Goal: Information Seeking & Learning: Learn about a topic

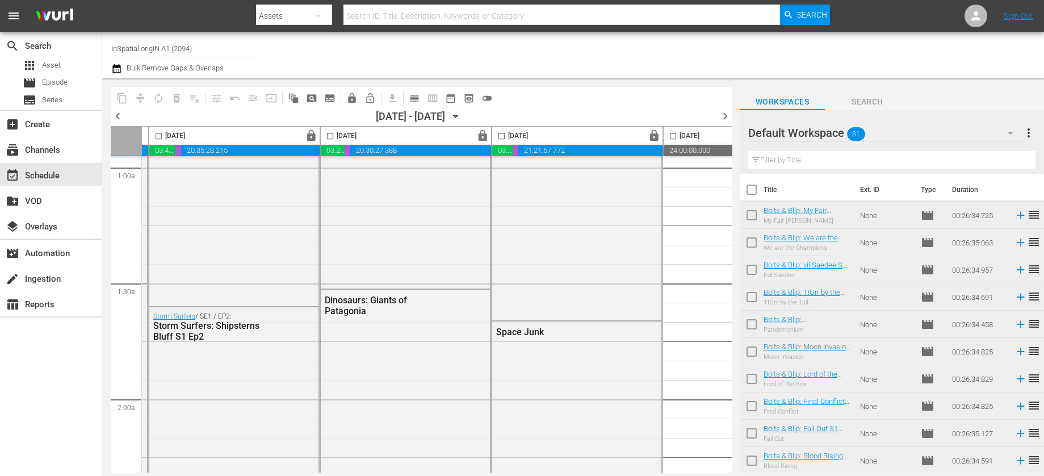
scroll to position [0, 336]
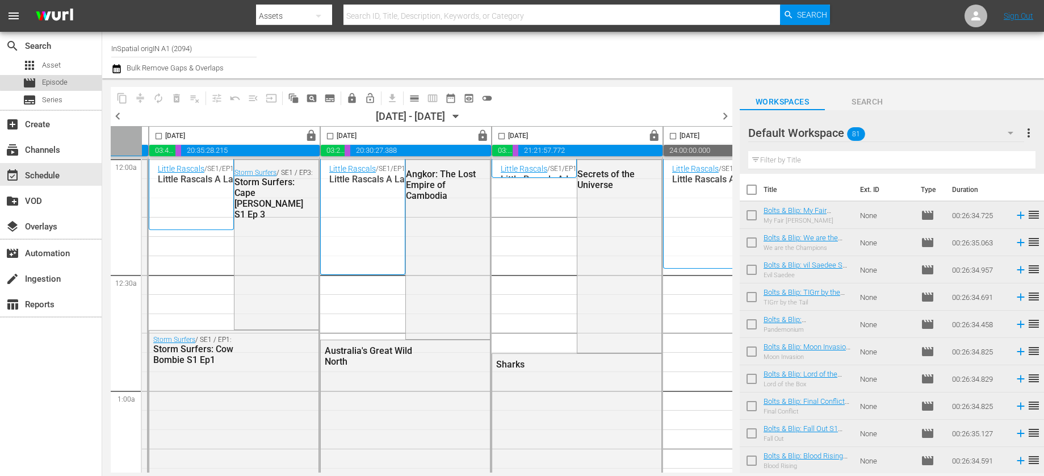
click at [62, 81] on span "Episode" at bounding box center [55, 82] width 26 height 11
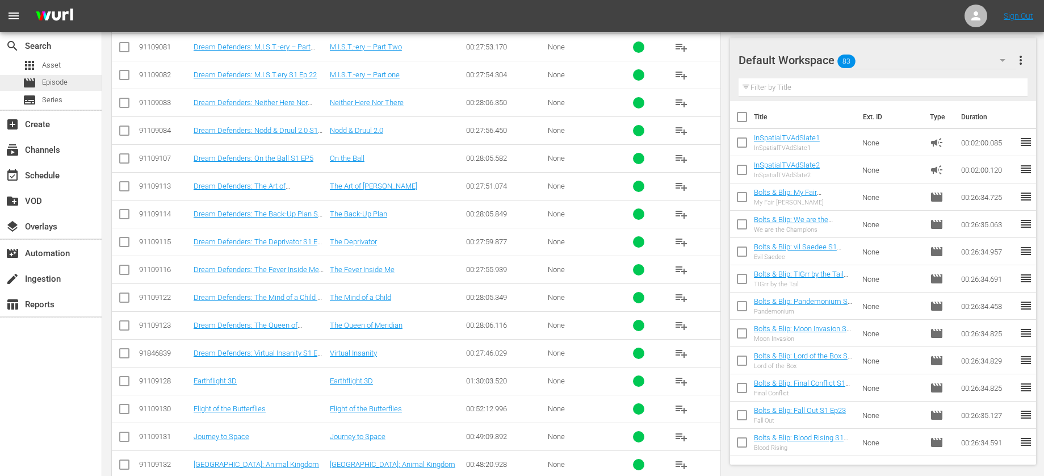
scroll to position [1538, 0]
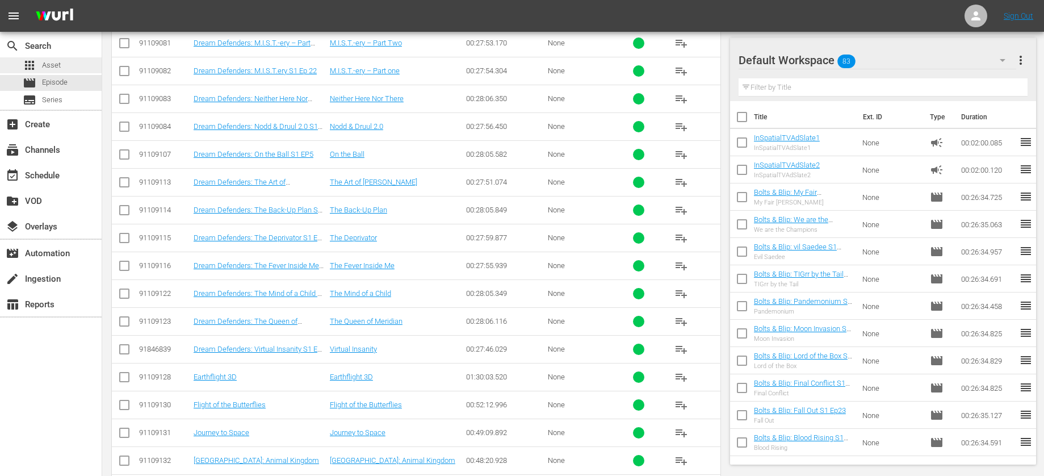
click at [43, 69] on span "Asset" at bounding box center [51, 65] width 19 height 11
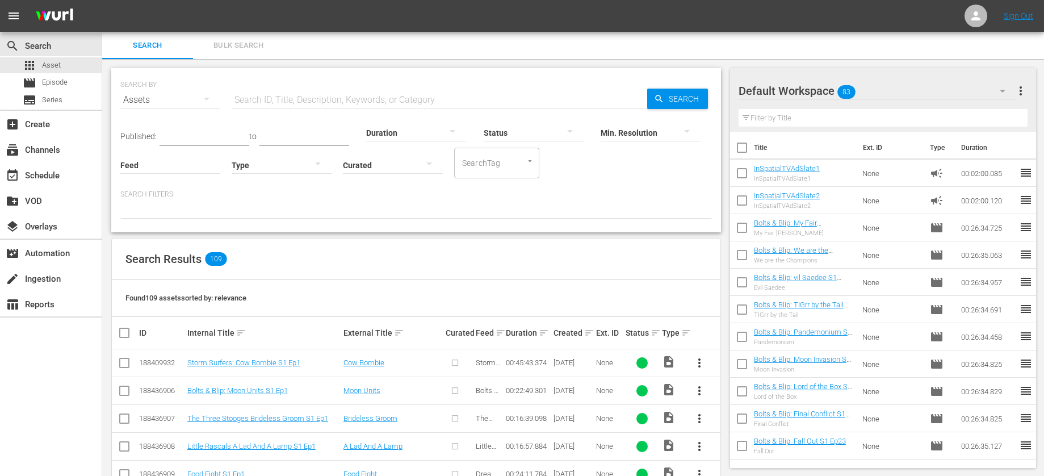
scroll to position [2, 0]
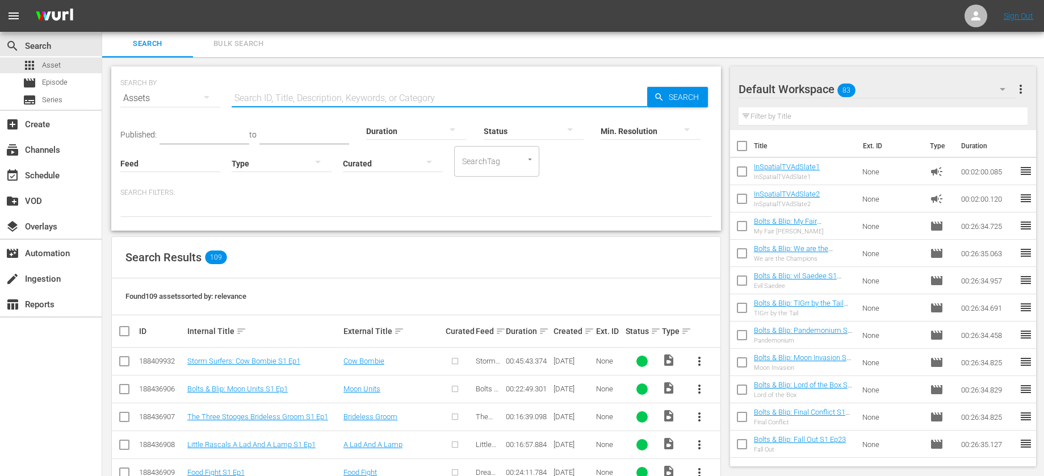
click at [304, 99] on input "text" at bounding box center [439, 98] width 415 height 27
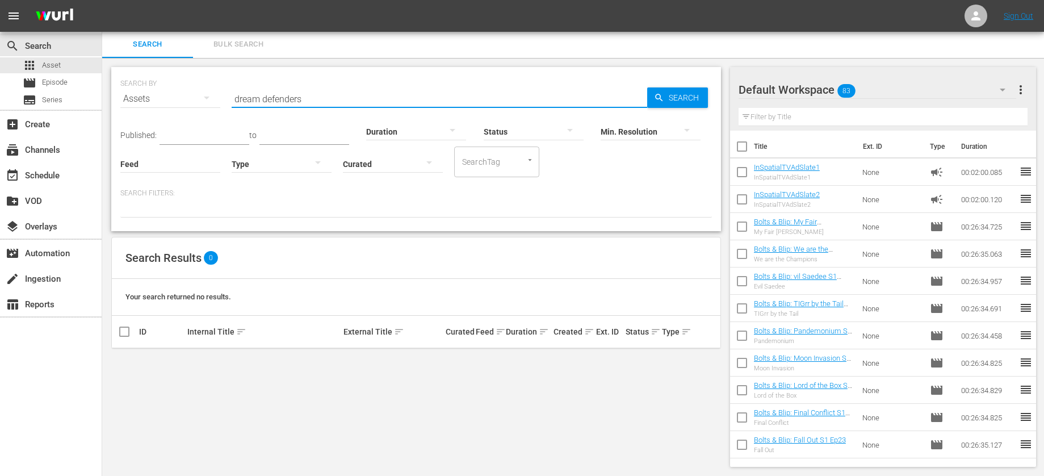
scroll to position [0, 0]
click at [266, 104] on input "dream defenders" at bounding box center [439, 99] width 415 height 27
click at [652, 109] on div "Min. Resolution" at bounding box center [650, 125] width 100 height 41
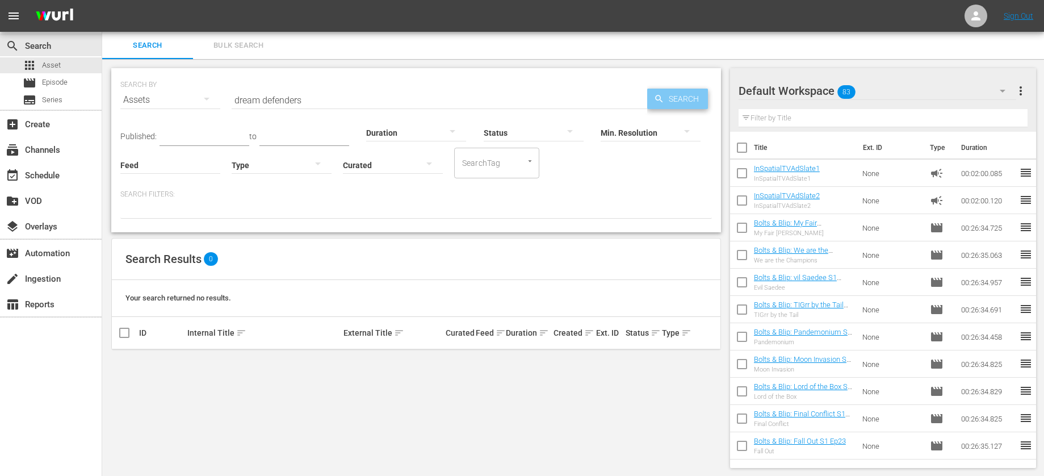
click at [682, 100] on span "Search" at bounding box center [686, 99] width 44 height 20
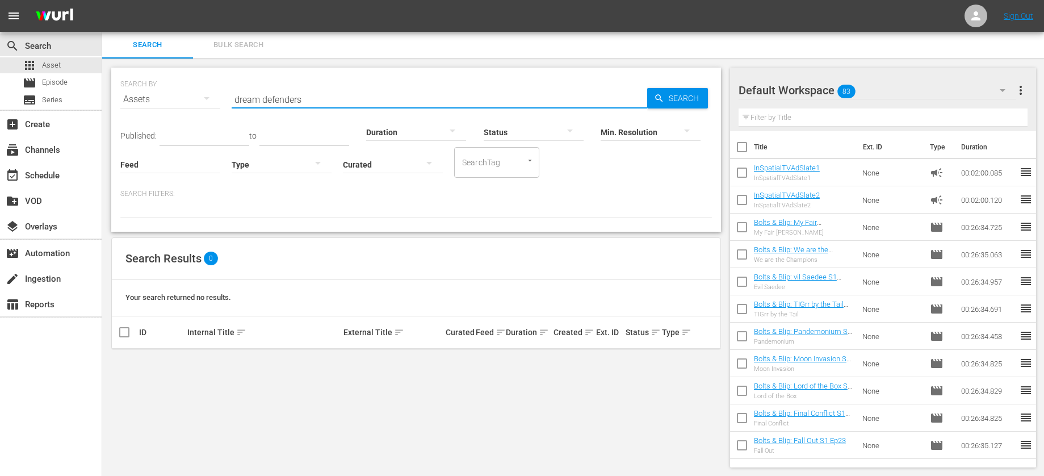
click at [346, 95] on input "dream defenders" at bounding box center [439, 99] width 415 height 27
drag, startPoint x: 336, startPoint y: 97, endPoint x: 262, endPoint y: 99, distance: 74.4
click at [262, 99] on input "dream defenders" at bounding box center [439, 99] width 415 height 27
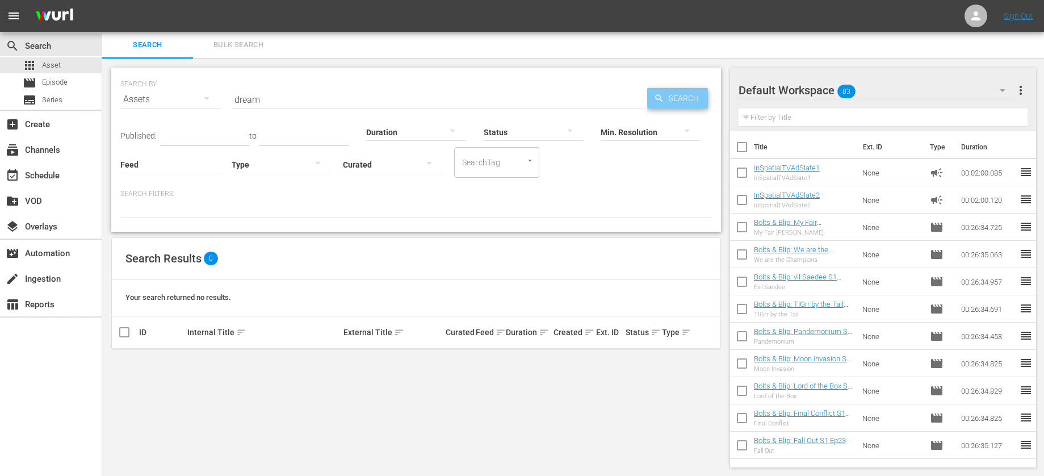
click at [674, 97] on span "Search" at bounding box center [686, 98] width 44 height 20
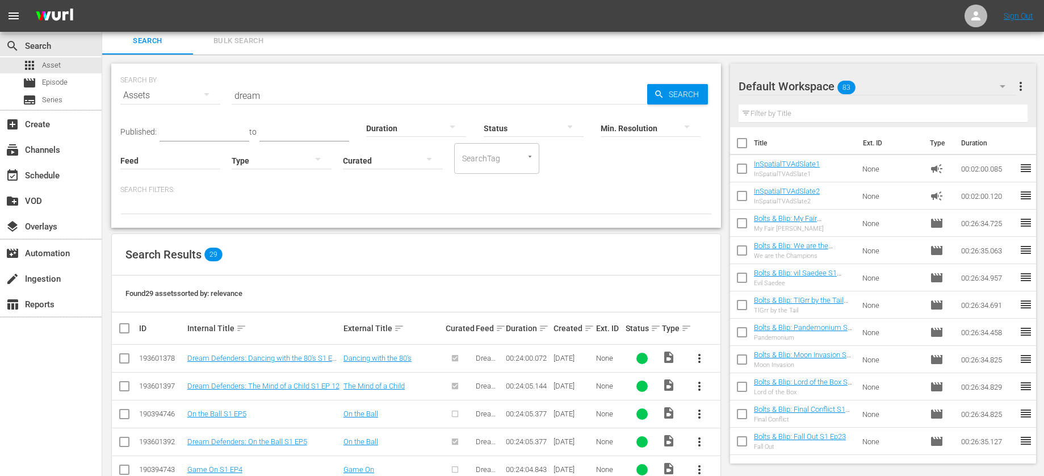
scroll to position [0, 0]
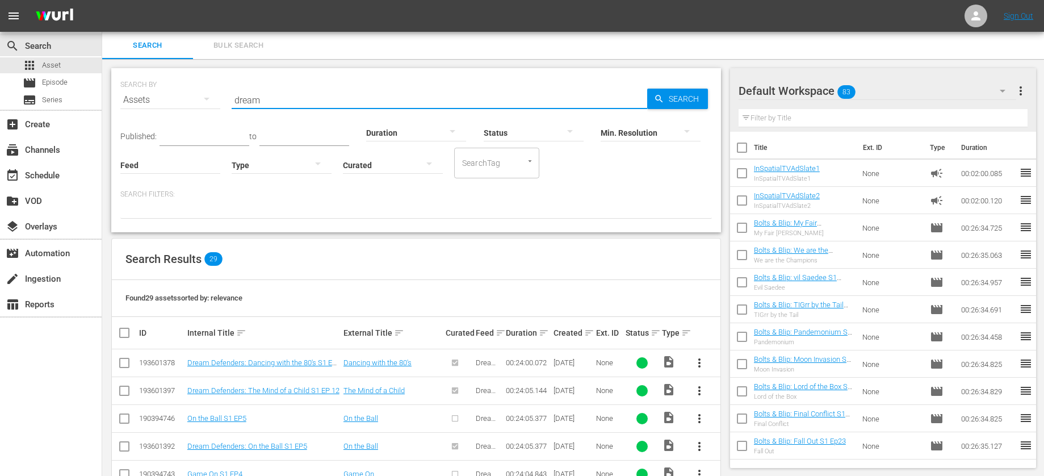
click at [283, 101] on input "dream" at bounding box center [439, 99] width 415 height 27
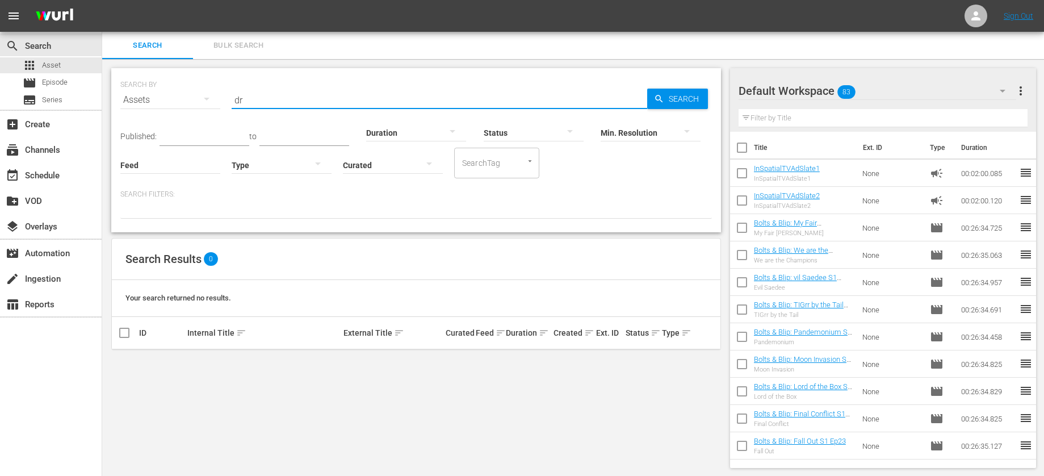
type input "d"
type input "e"
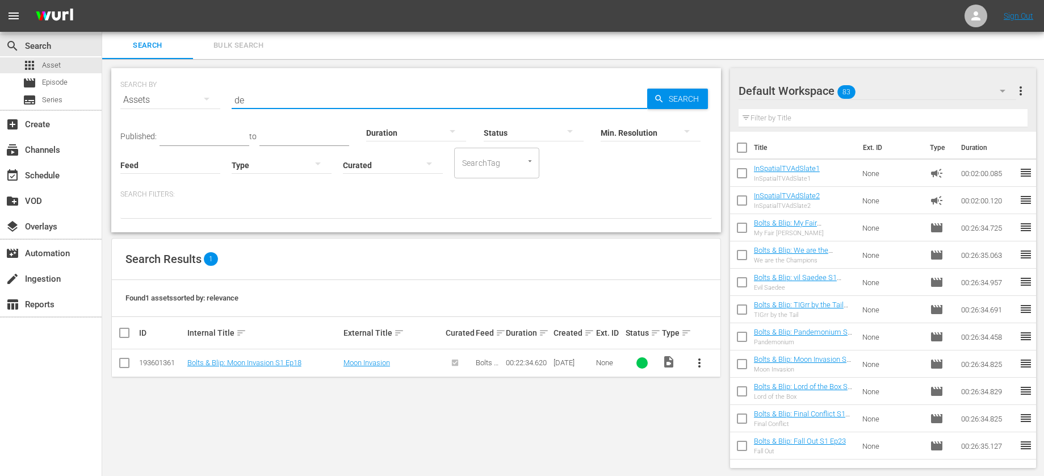
type input "d"
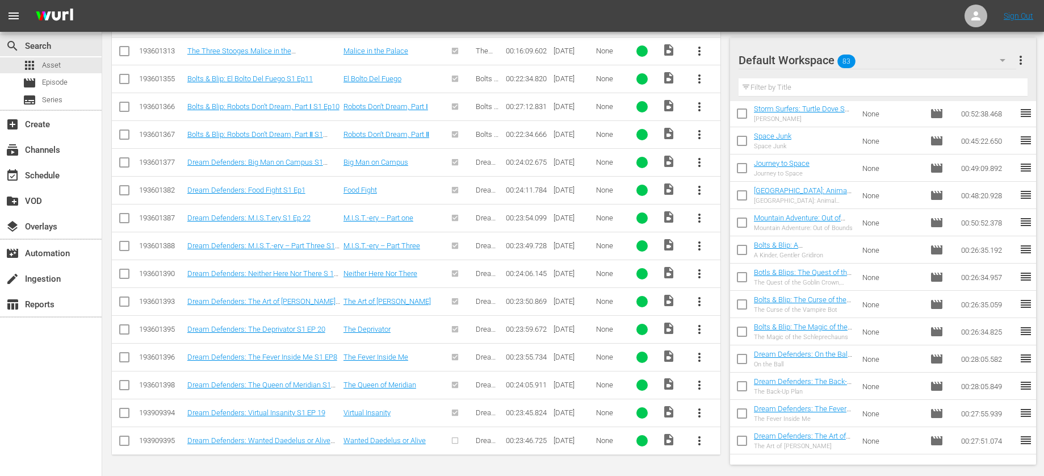
scroll to position [949, 0]
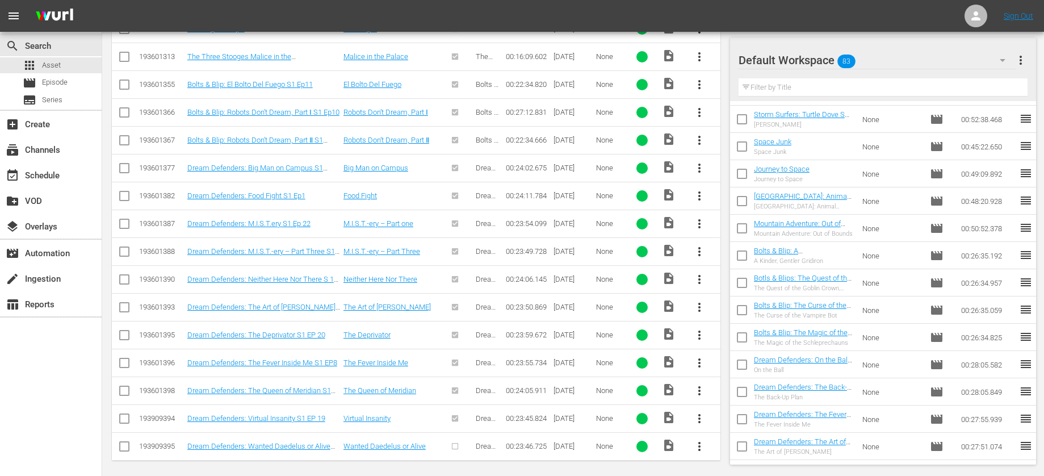
type input "dream d"
click at [746, 90] on input "text" at bounding box center [882, 87] width 289 height 18
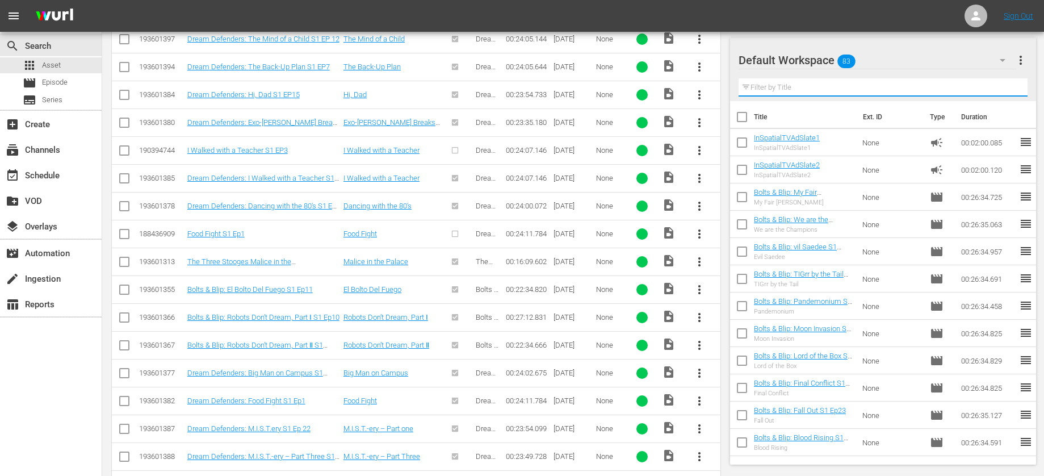
scroll to position [416, 0]
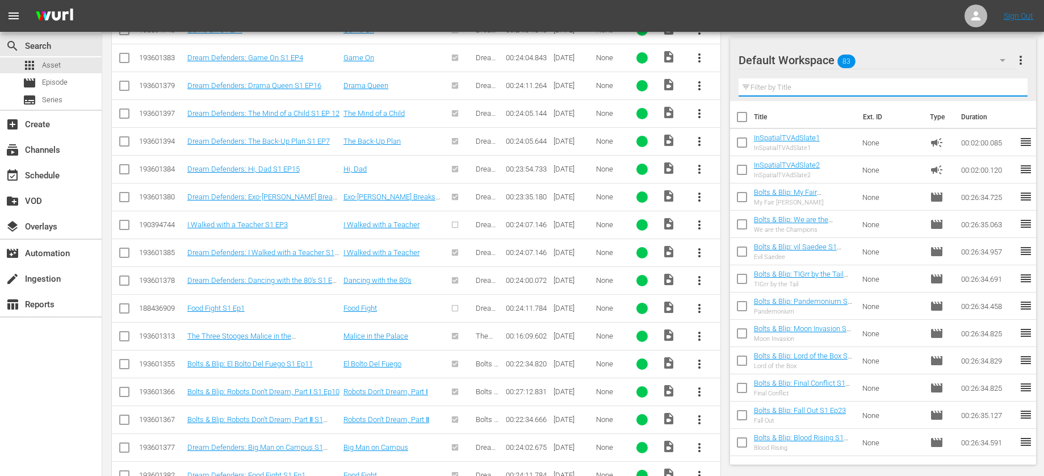
click at [744, 117] on input "checkbox" at bounding box center [742, 119] width 24 height 24
checkbox input "true"
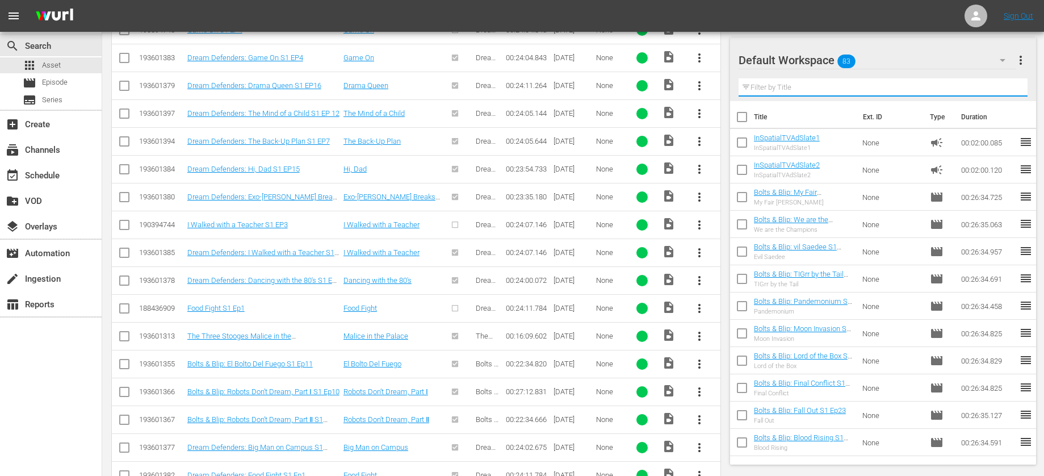
checkbox input "true"
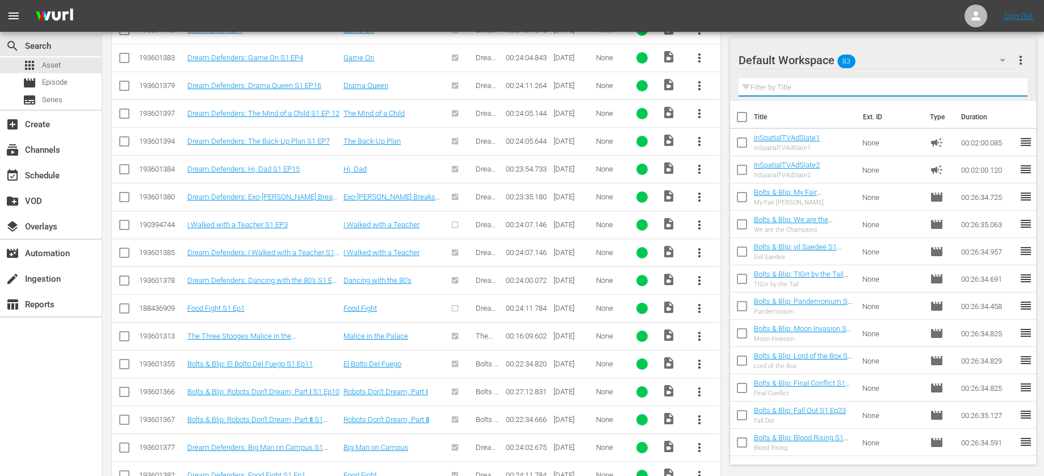
checkbox input "true"
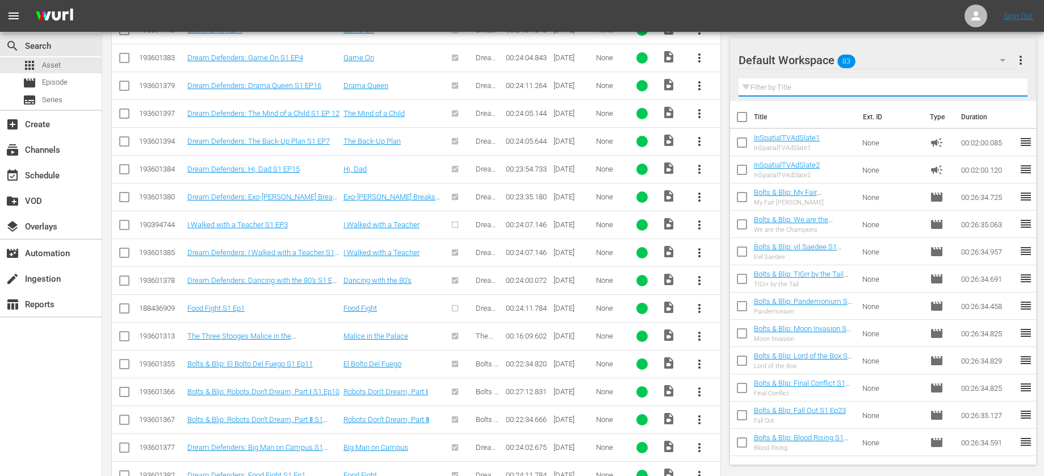
checkbox input "true"
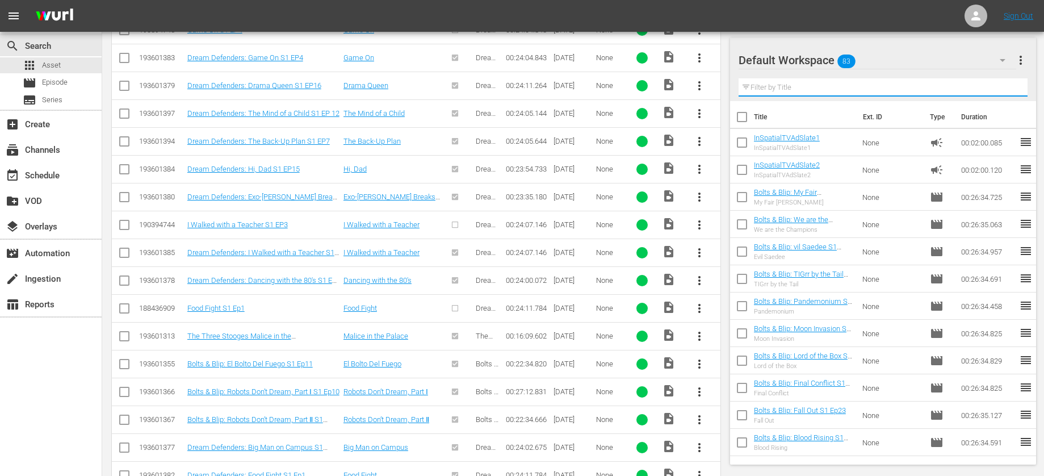
checkbox input "true"
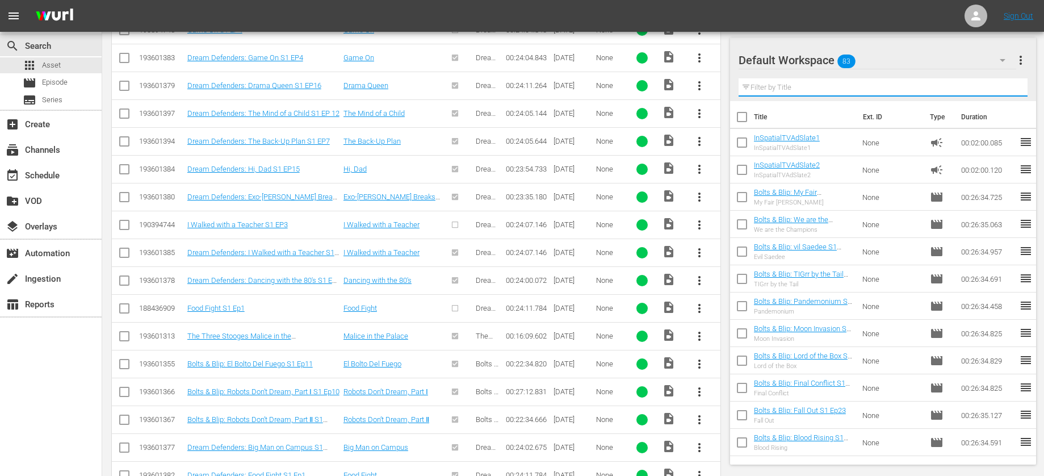
checkbox input "true"
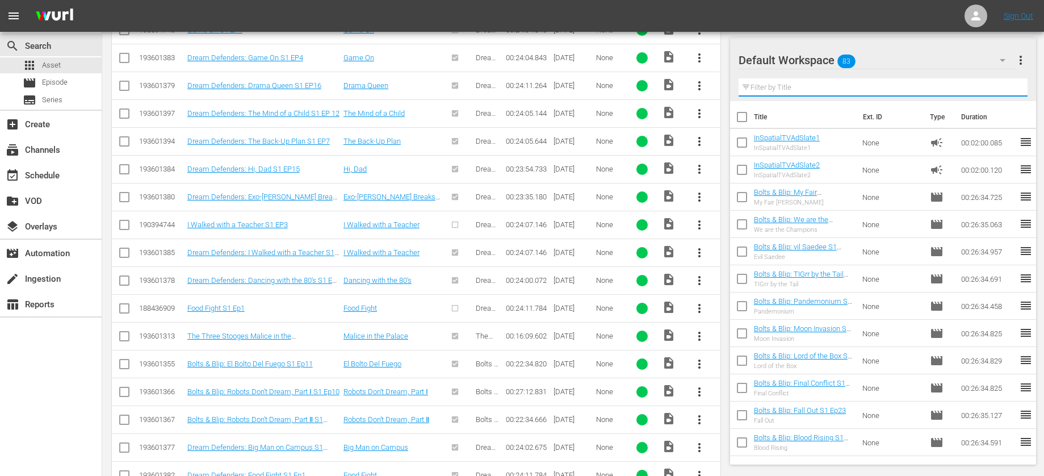
checkbox input "true"
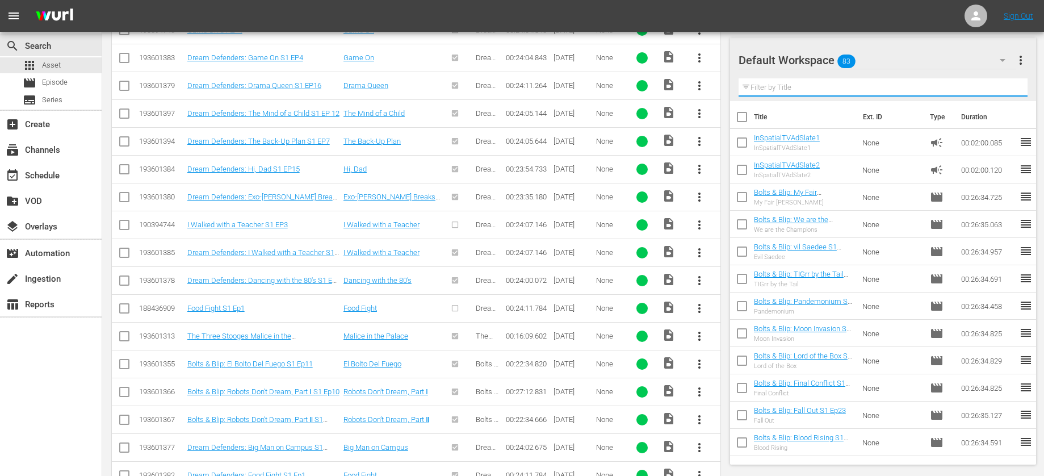
checkbox input "true"
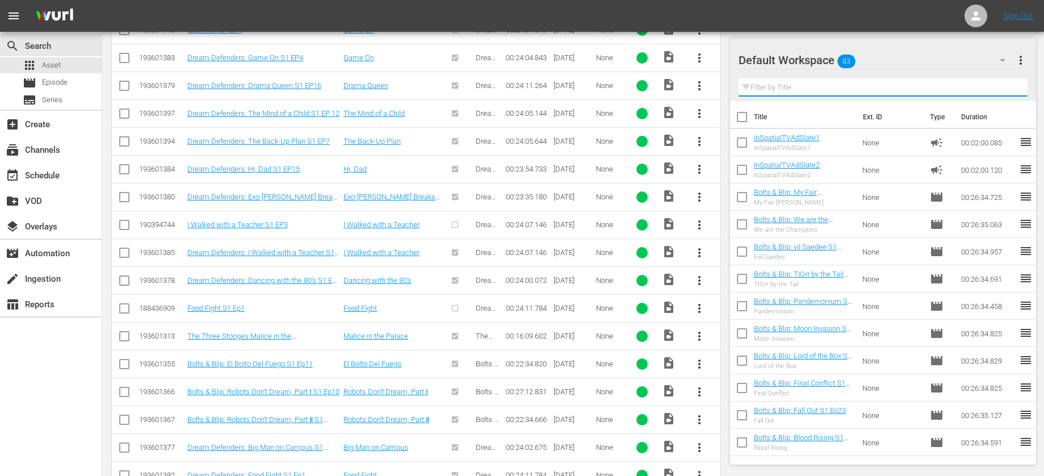
checkbox input "true"
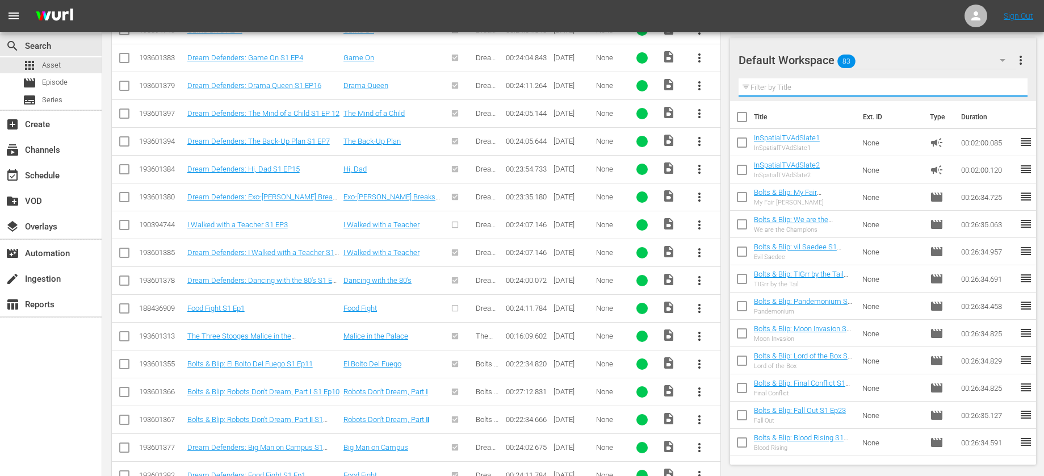
checkbox input "true"
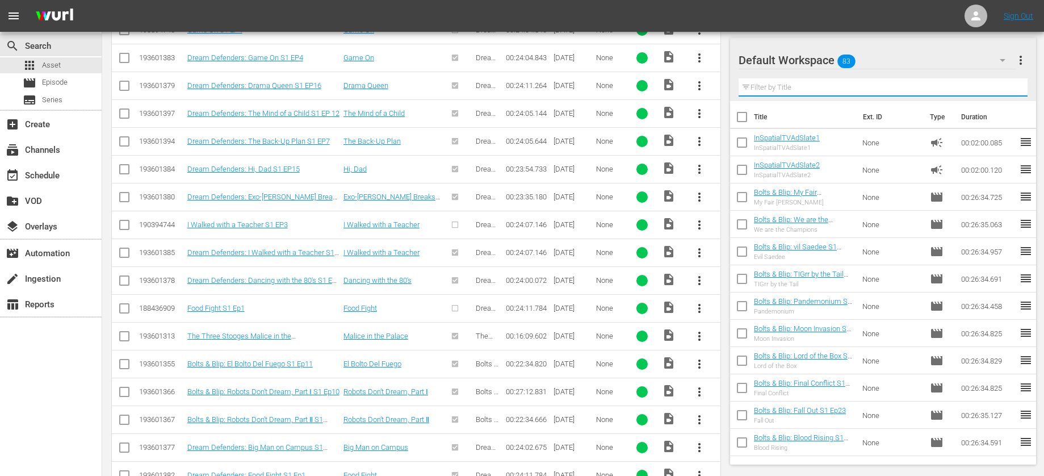
checkbox input "true"
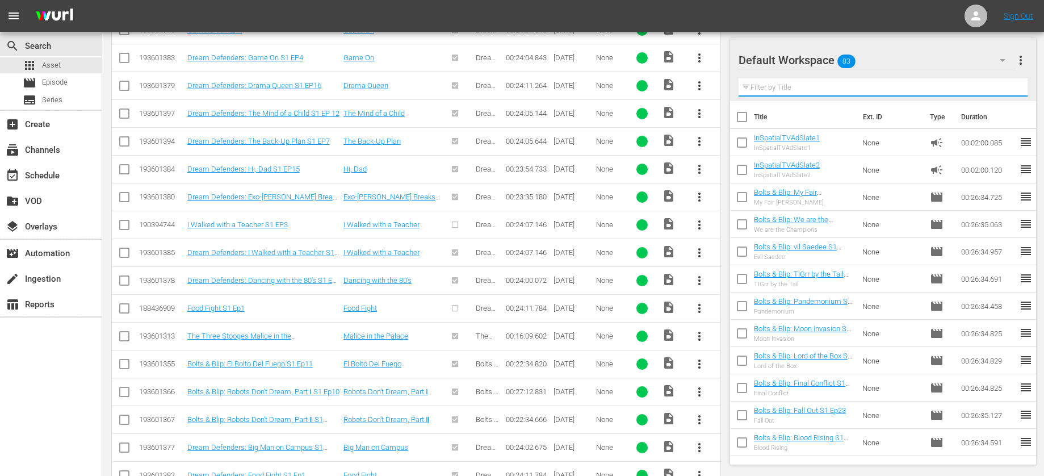
checkbox input "true"
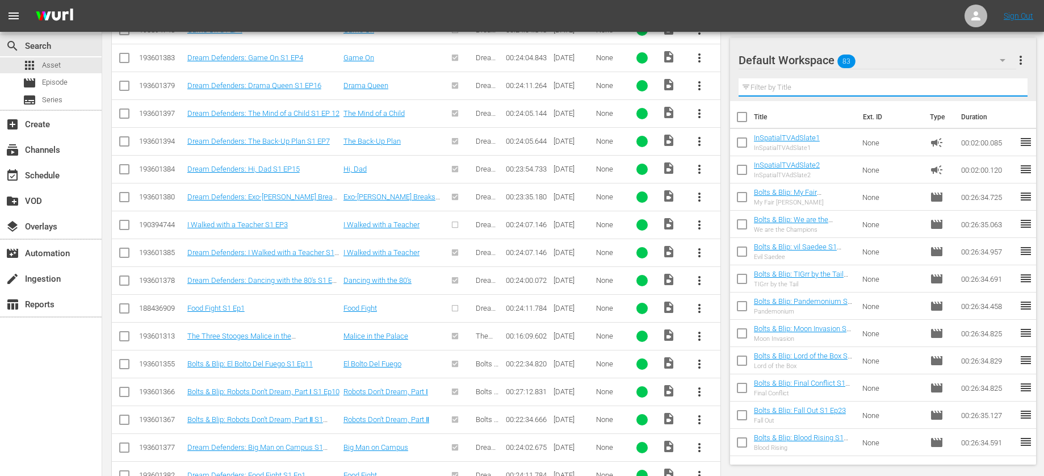
checkbox input "true"
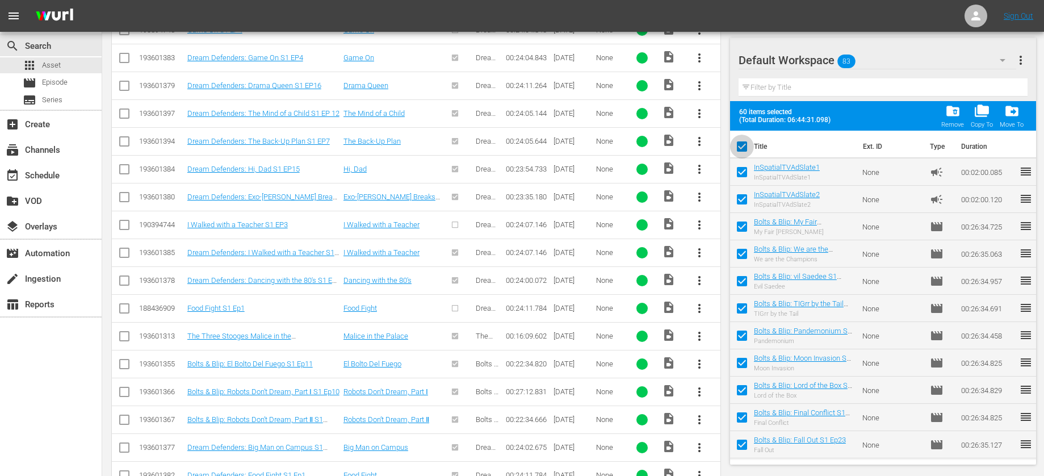
click at [742, 146] on input "checkbox" at bounding box center [742, 149] width 24 height 24
checkbox input "false"
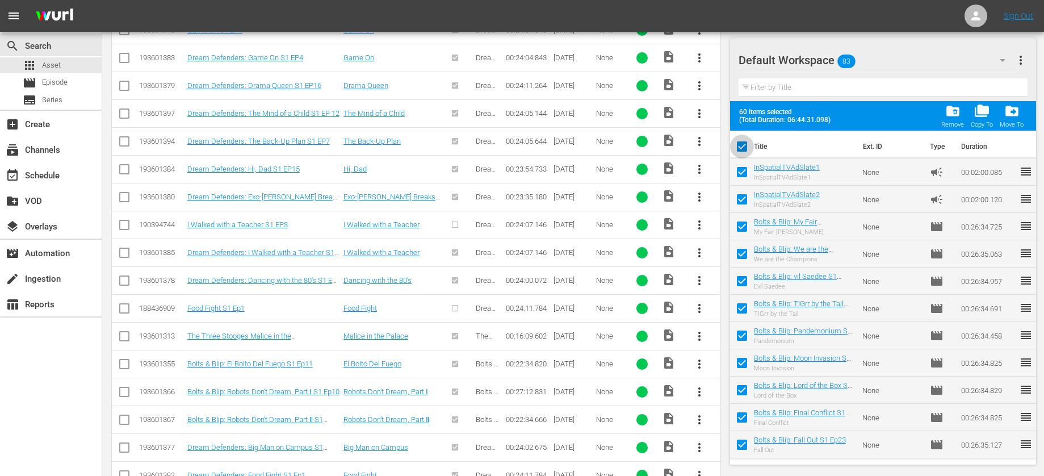
checkbox input "false"
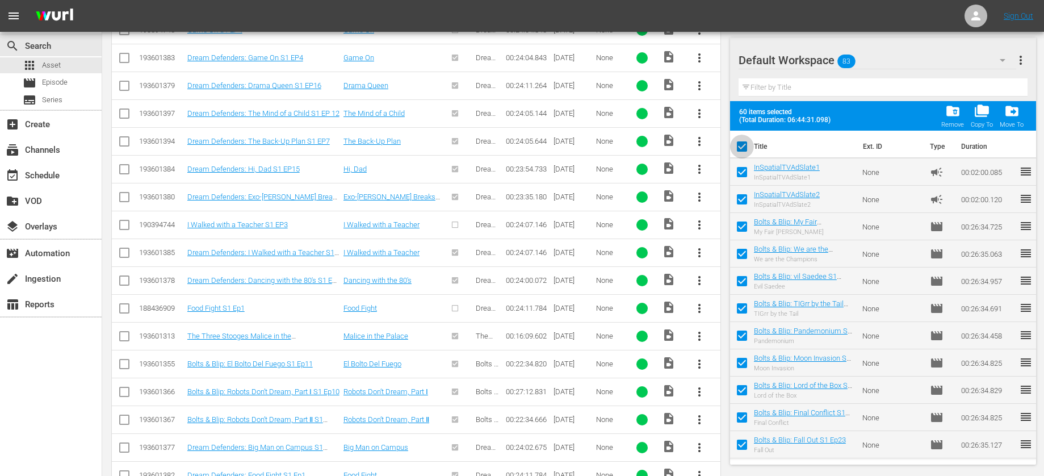
checkbox input "false"
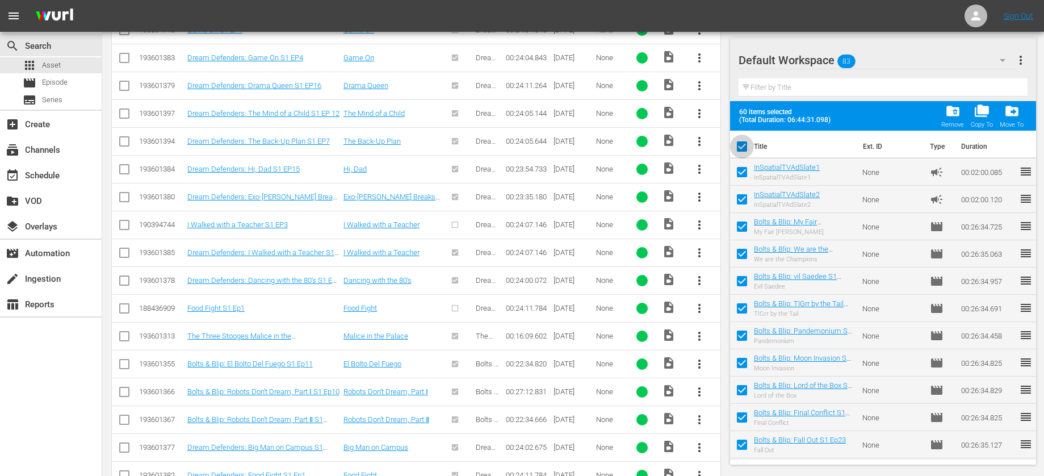
checkbox input "false"
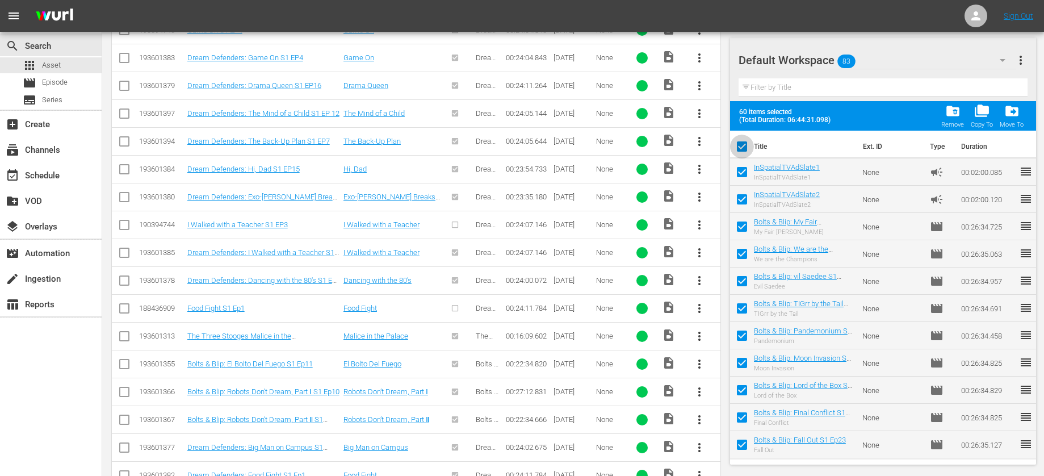
checkbox input "false"
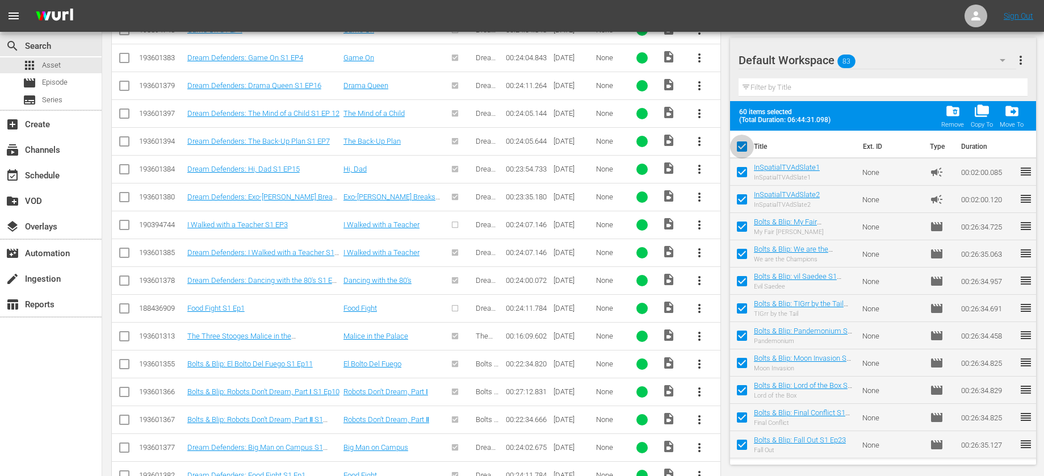
checkbox input "false"
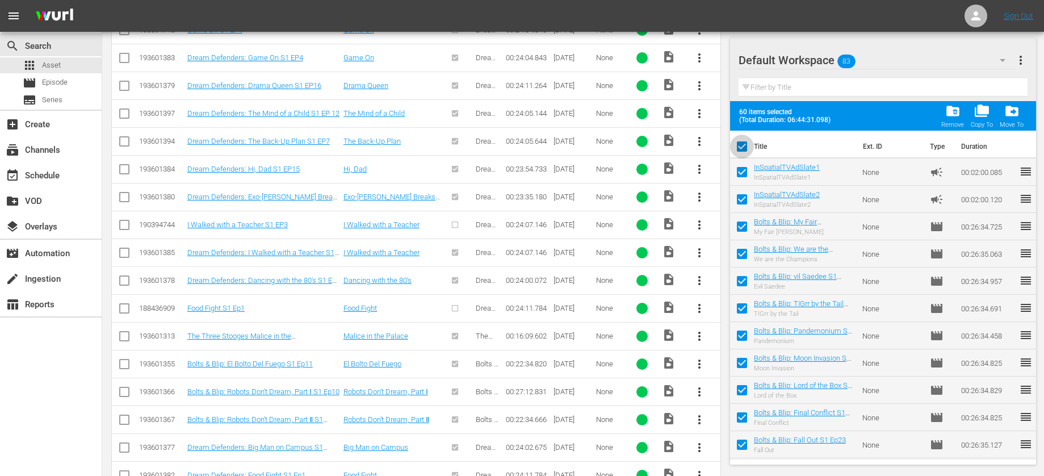
checkbox input "false"
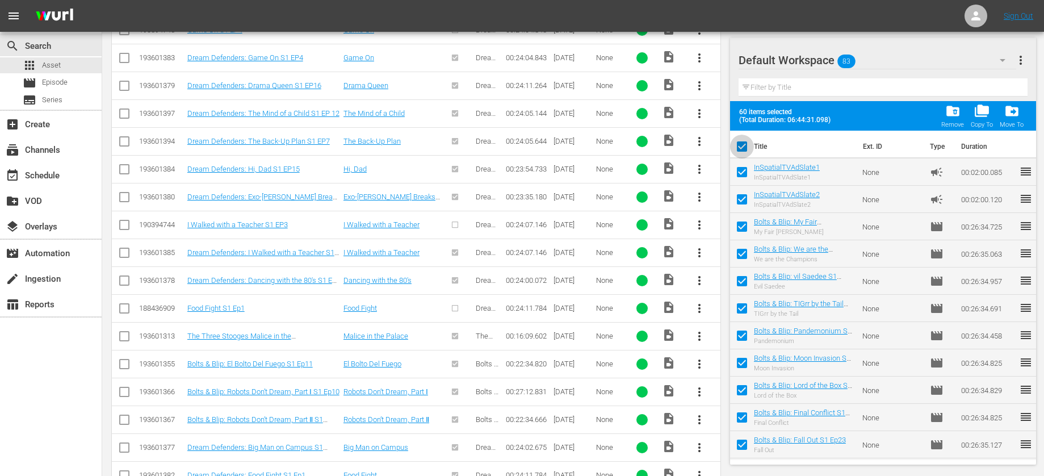
checkbox input "false"
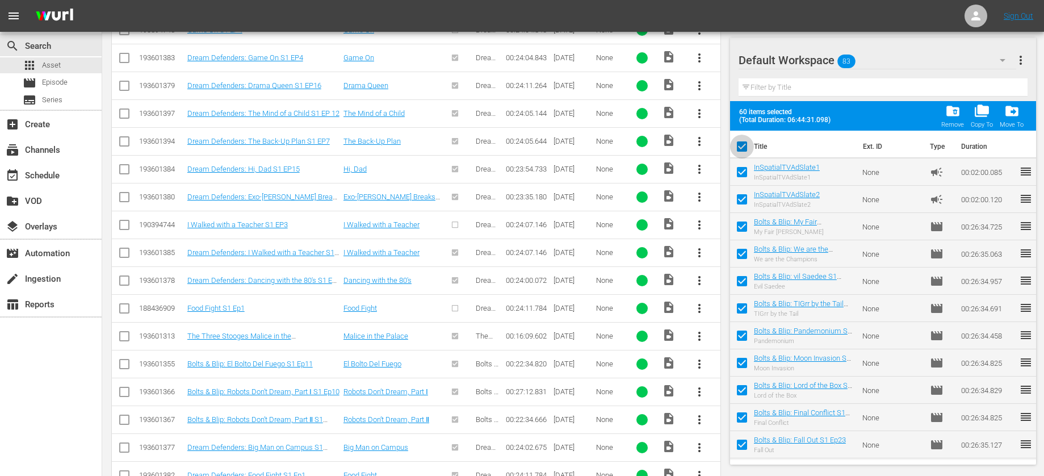
checkbox input "false"
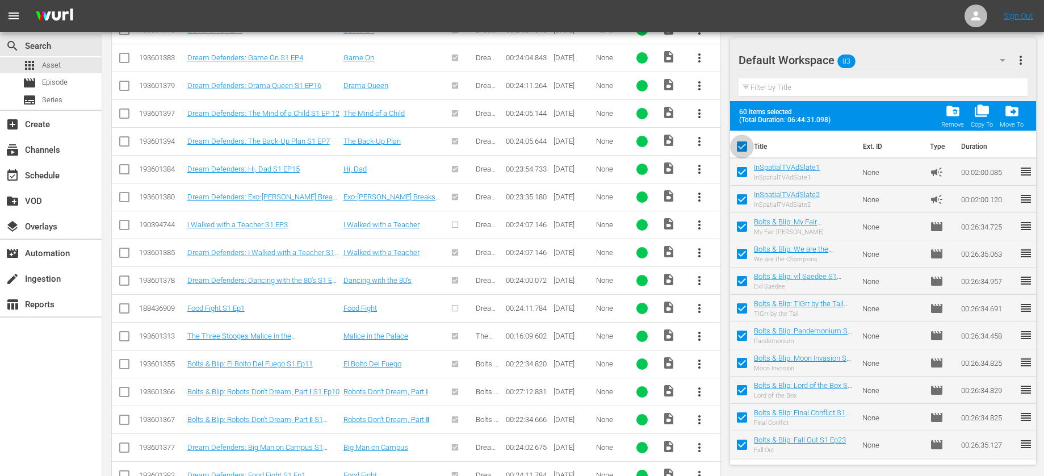
checkbox input "false"
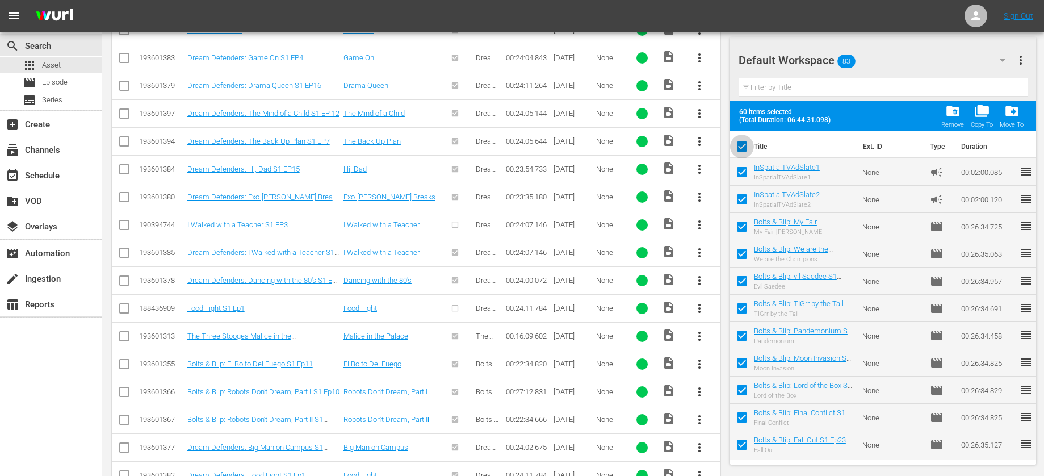
checkbox input "false"
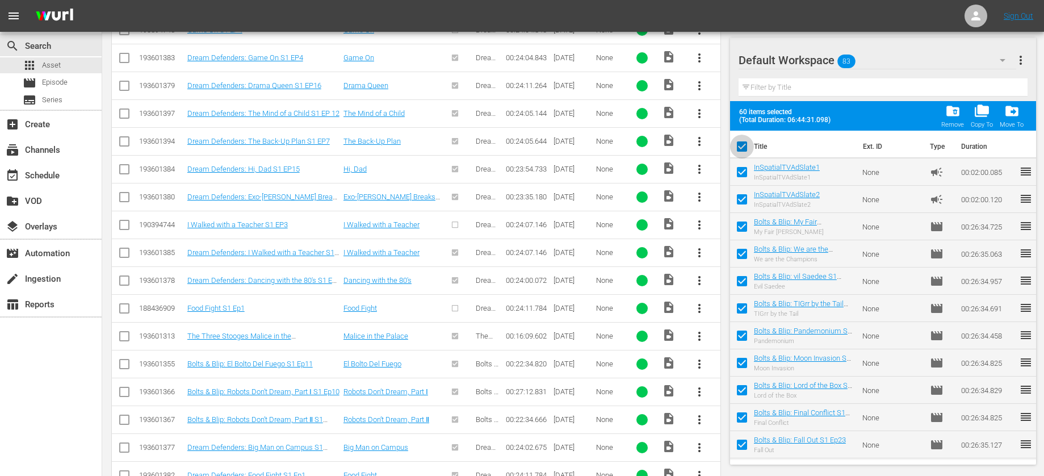
checkbox input "false"
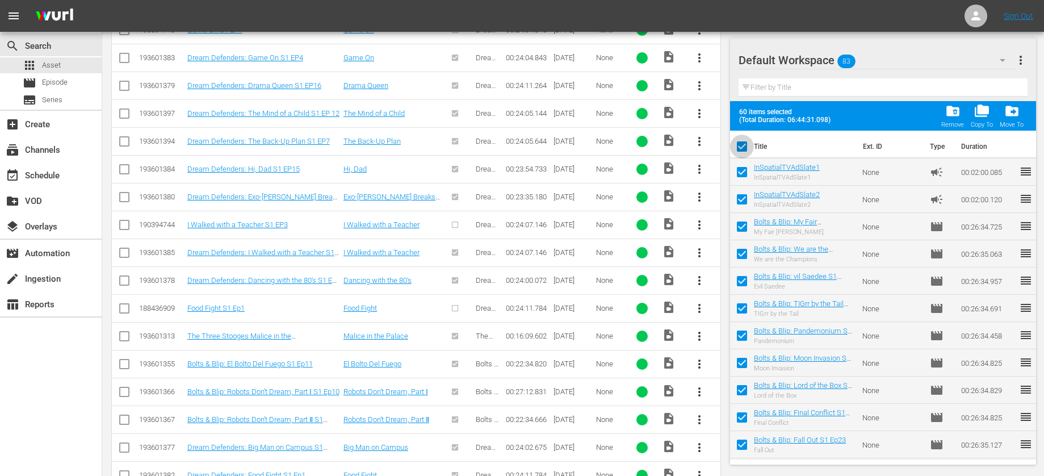
checkbox input "false"
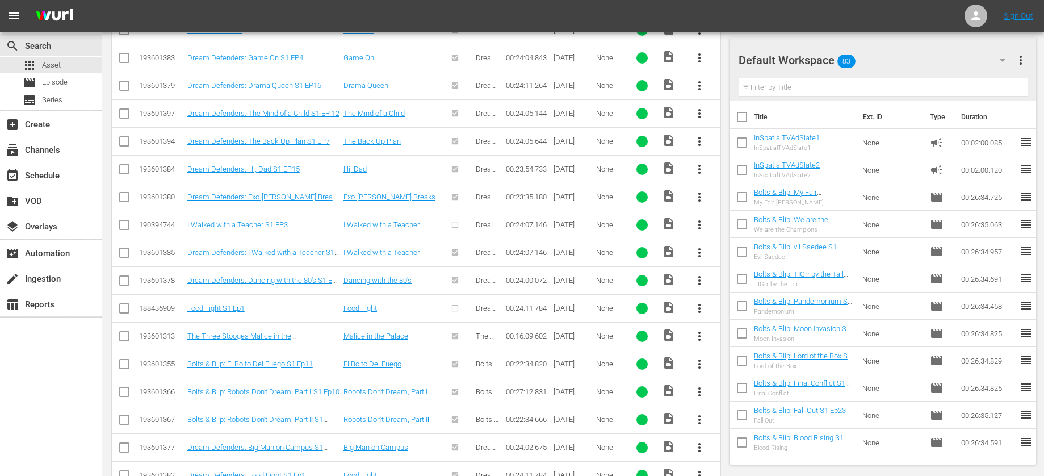
click at [789, 85] on input "text" at bounding box center [882, 87] width 289 height 18
type input "dream defenders"
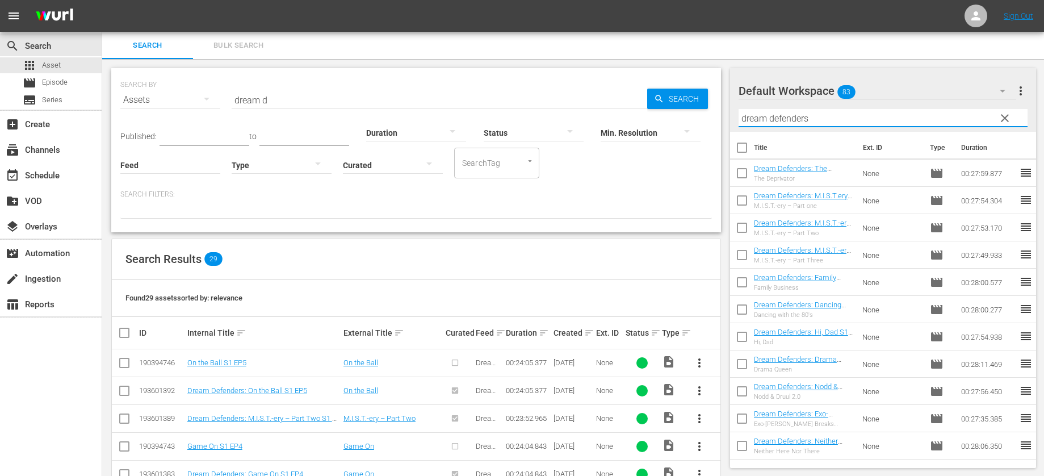
scroll to position [2, 0]
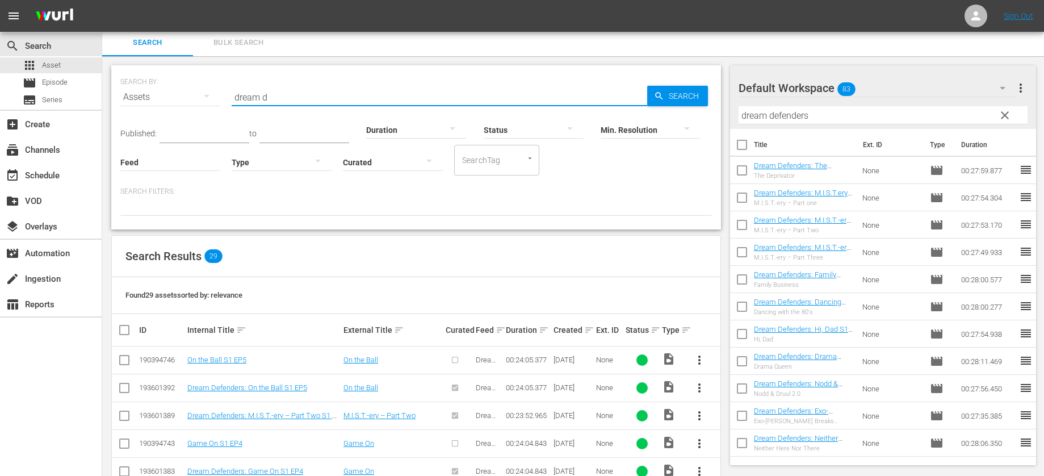
drag, startPoint x: 258, startPoint y: 99, endPoint x: 224, endPoint y: 83, distance: 37.6
click at [224, 83] on div "SEARCH BY Search By Assets Search ID, Title, Description, Keywords, or Category…" at bounding box center [415, 90] width 591 height 41
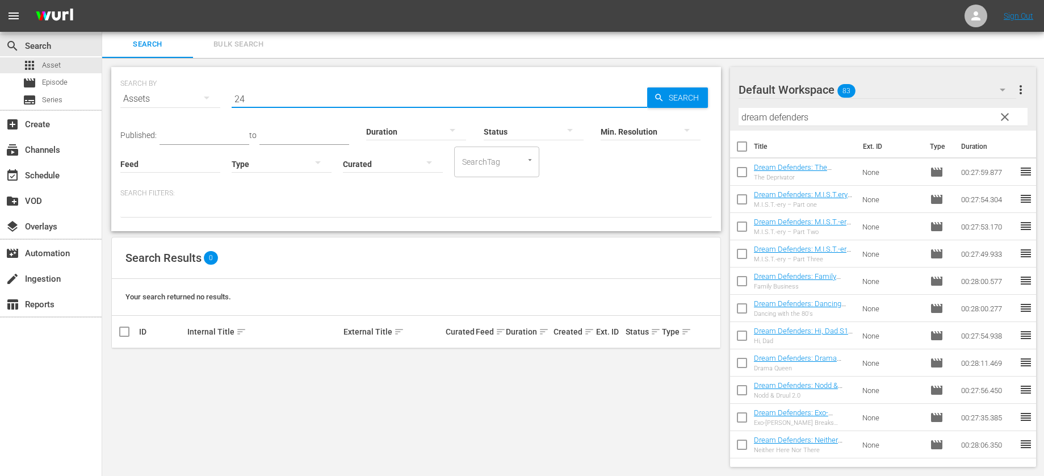
scroll to position [0, 0]
type input "2"
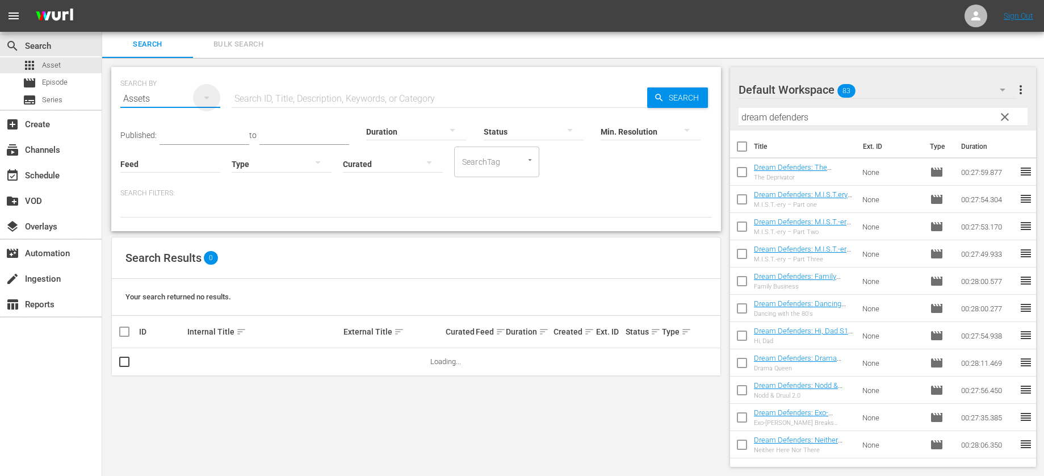
click at [213, 102] on icon "button" at bounding box center [207, 98] width 14 height 14
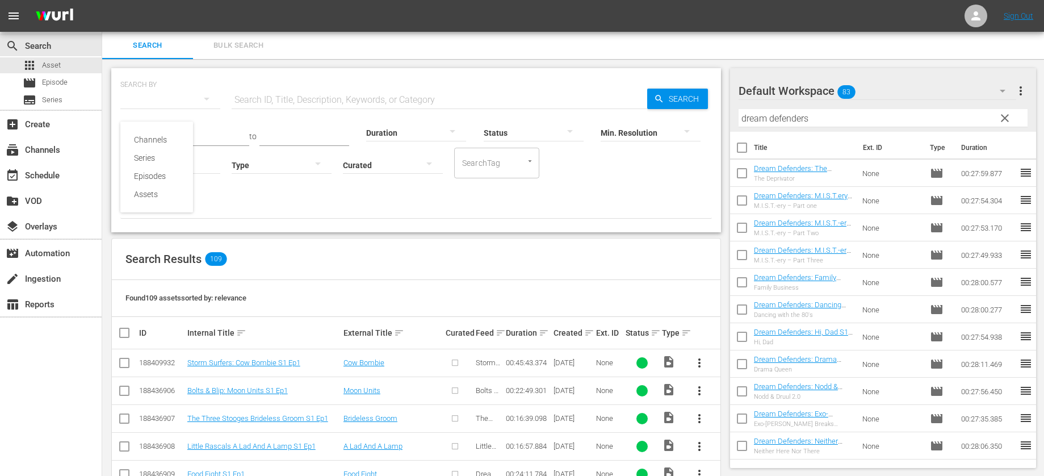
click at [277, 98] on div "Channels Series Episodes Assets" at bounding box center [522, 238] width 1044 height 476
click at [61, 100] on span "Series" at bounding box center [52, 99] width 20 height 11
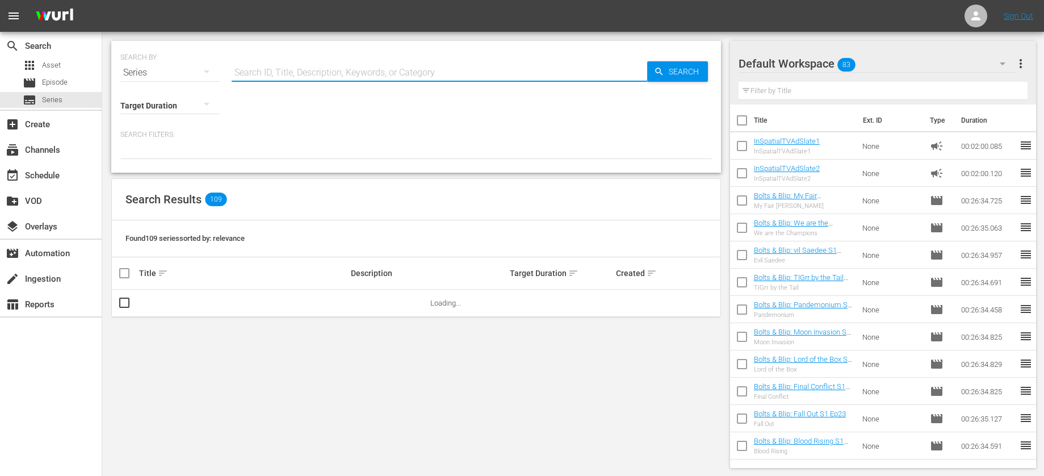
click at [322, 66] on input "text" at bounding box center [439, 72] width 415 height 27
type input "dre"
click at [150, 305] on link "Dream Defenders" at bounding box center [167, 302] width 57 height 9
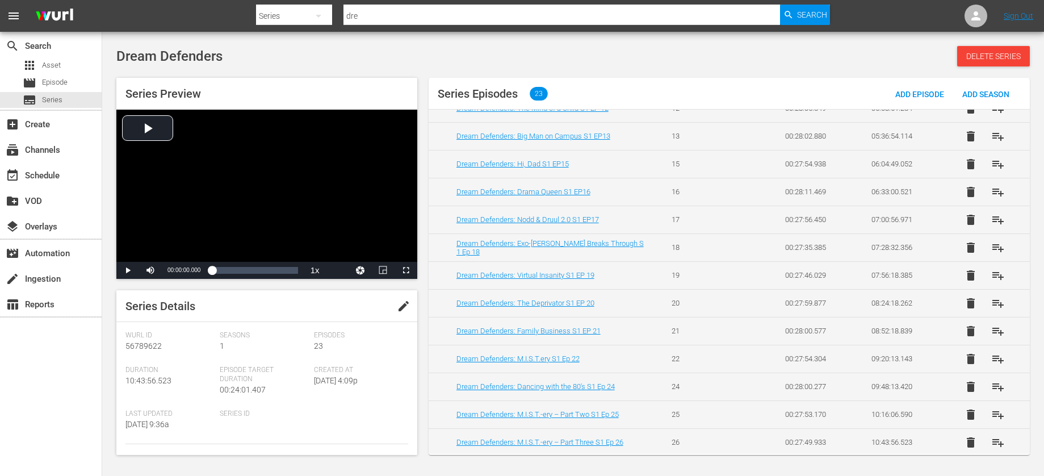
scroll to position [356, 0]
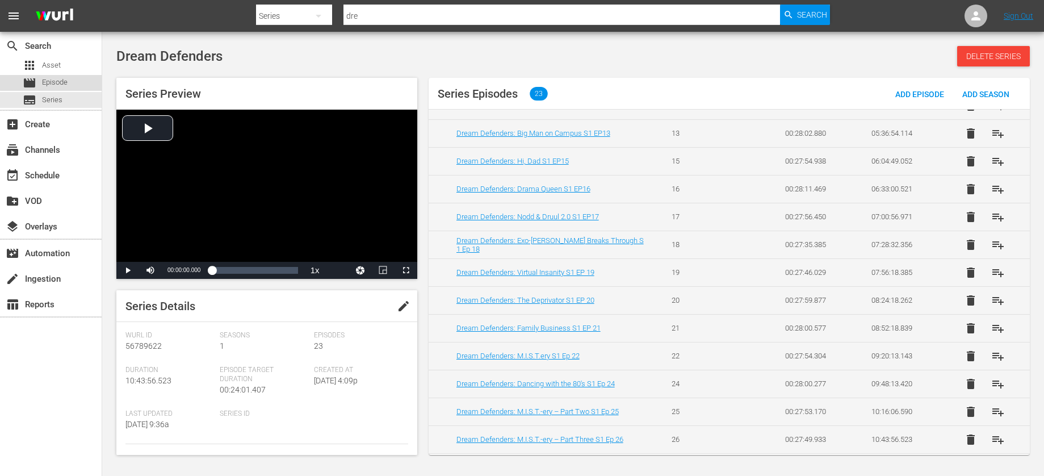
click at [63, 81] on span "Episode" at bounding box center [55, 82] width 26 height 11
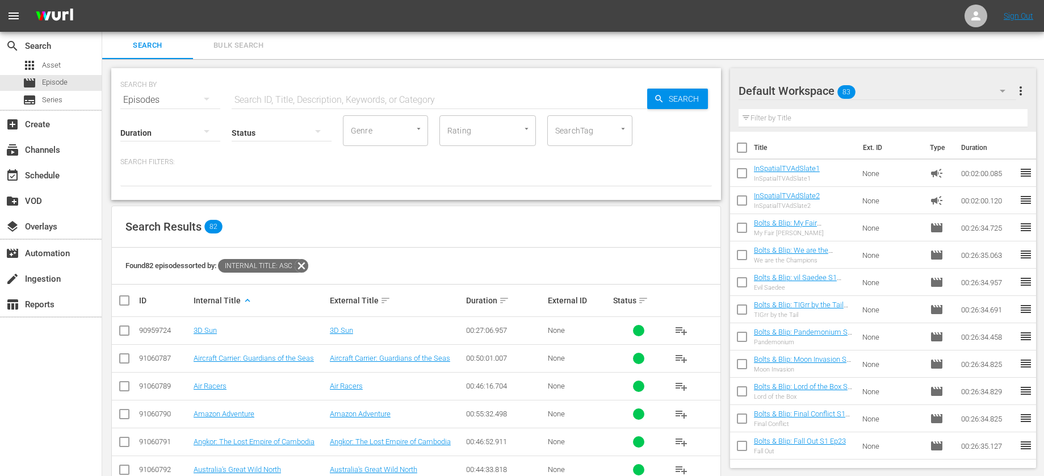
click at [389, 96] on input "text" at bounding box center [439, 99] width 415 height 27
type input "dream"
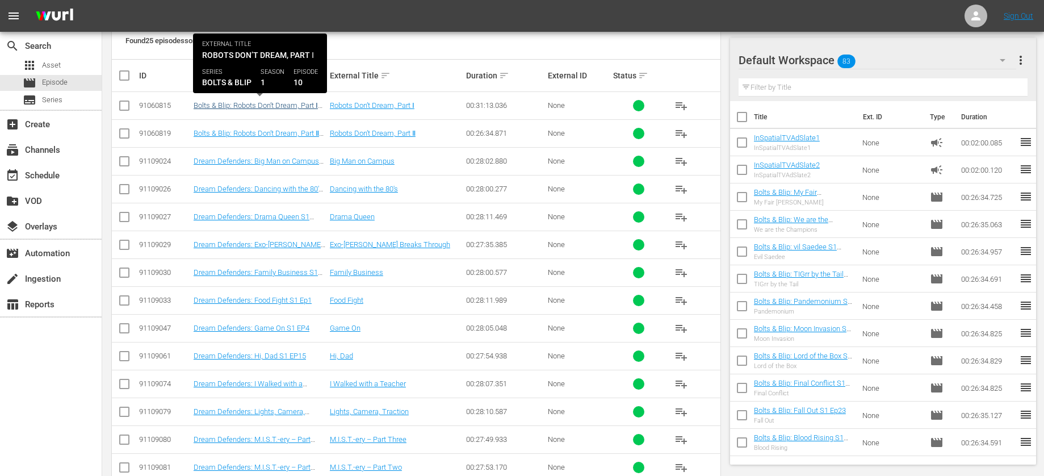
scroll to position [222, 0]
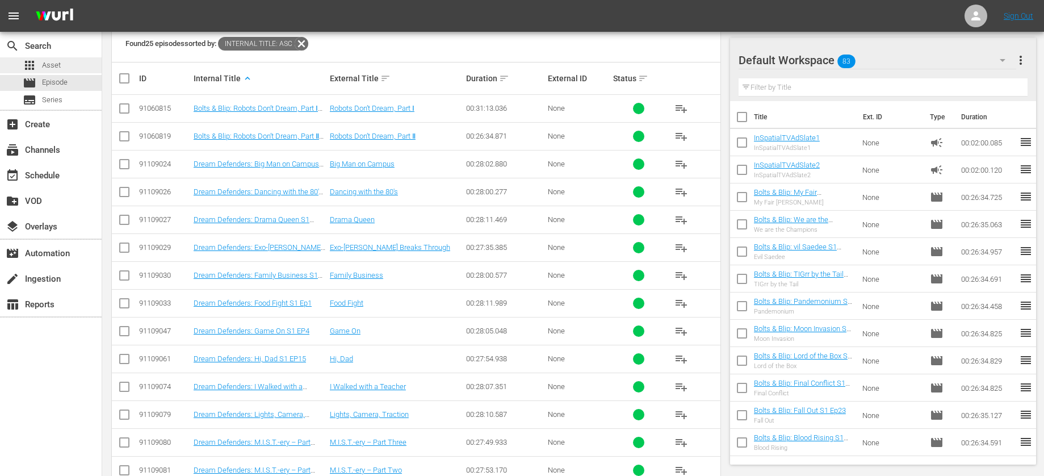
click at [55, 64] on span "Asset" at bounding box center [51, 65] width 19 height 11
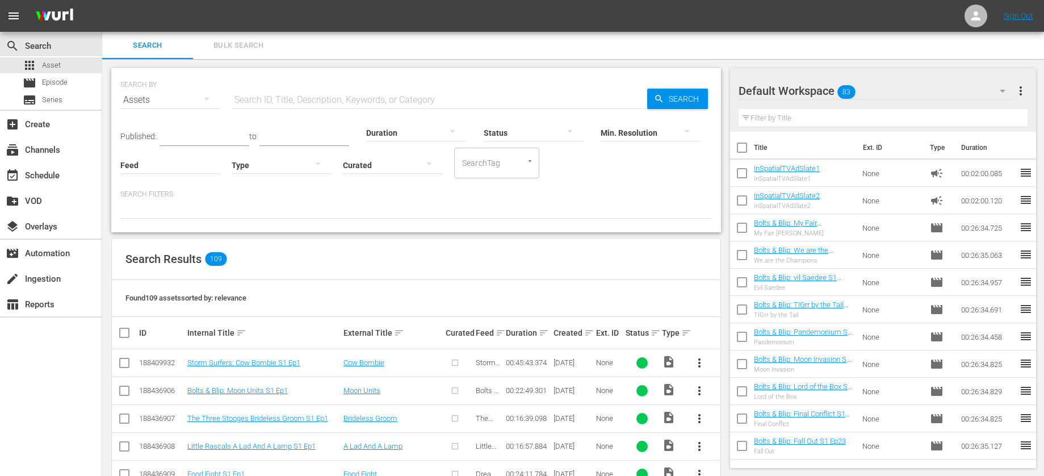
click at [326, 102] on input "text" at bounding box center [439, 99] width 415 height 27
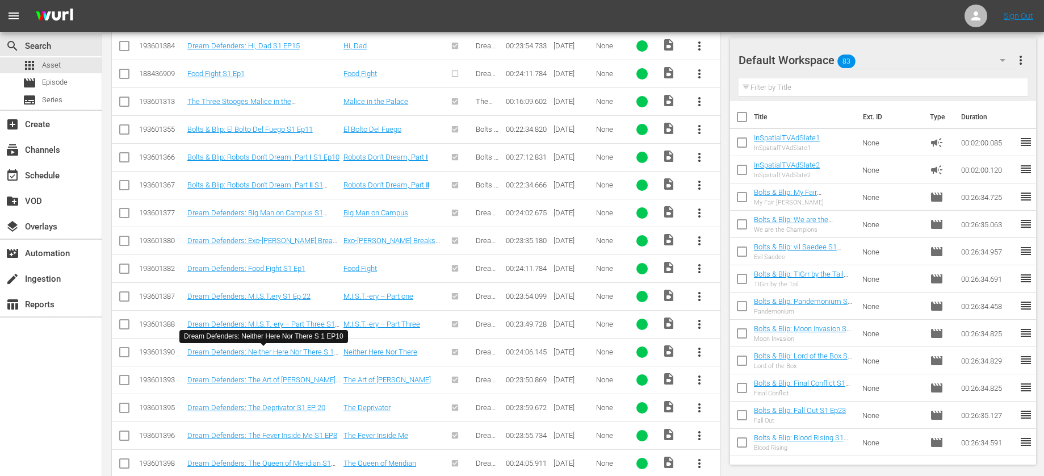
scroll to position [701, 0]
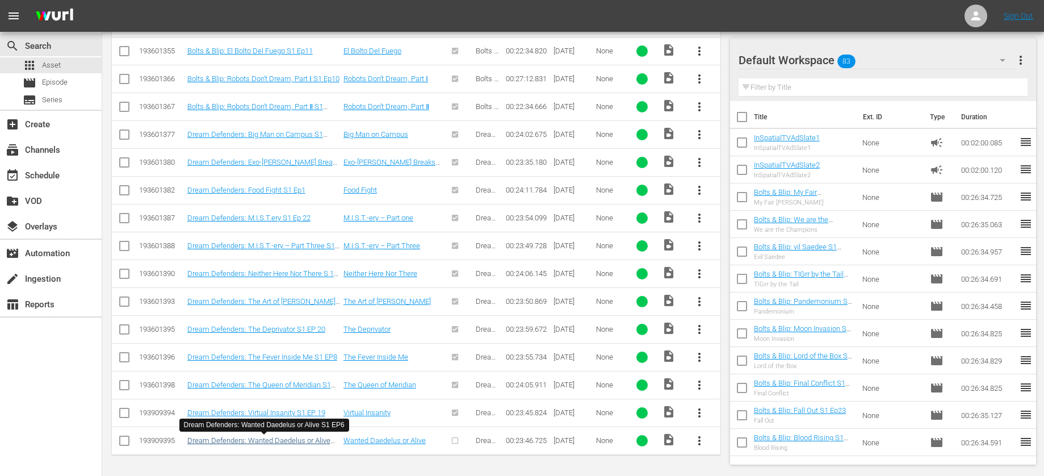
type input "dream"
click at [302, 440] on link "Dream Defenders: Wanted Daedelus or Alive S1 EP6" at bounding box center [258, 444] width 143 height 17
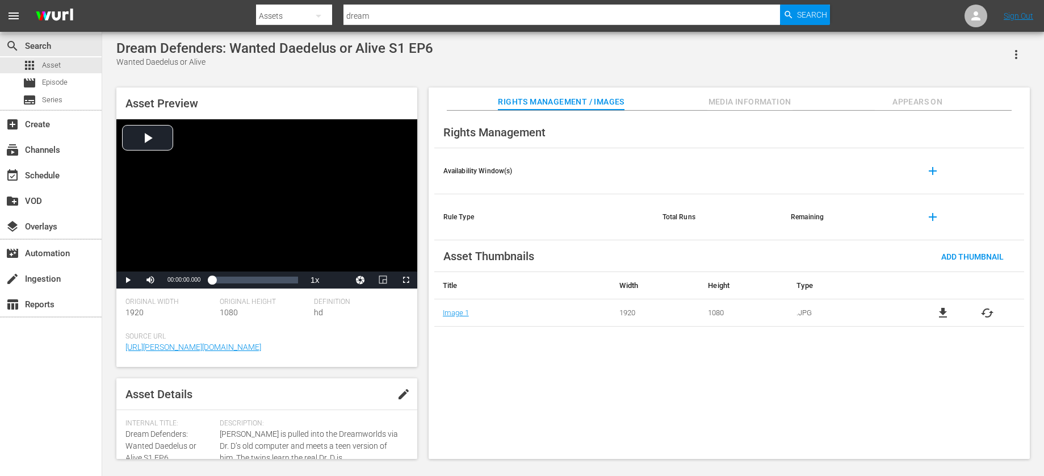
click at [915, 100] on span "Appears On" at bounding box center [916, 102] width 85 height 14
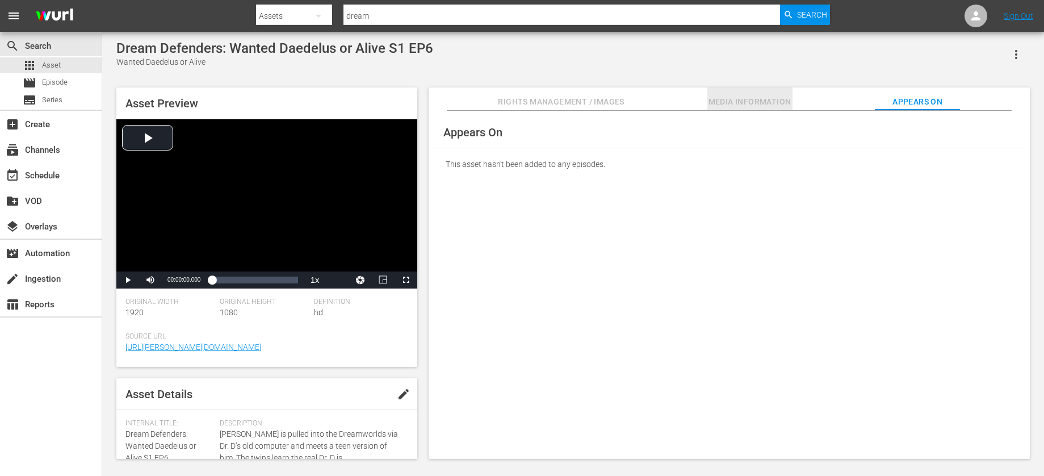
click at [750, 103] on span "Media Information" at bounding box center [749, 102] width 85 height 14
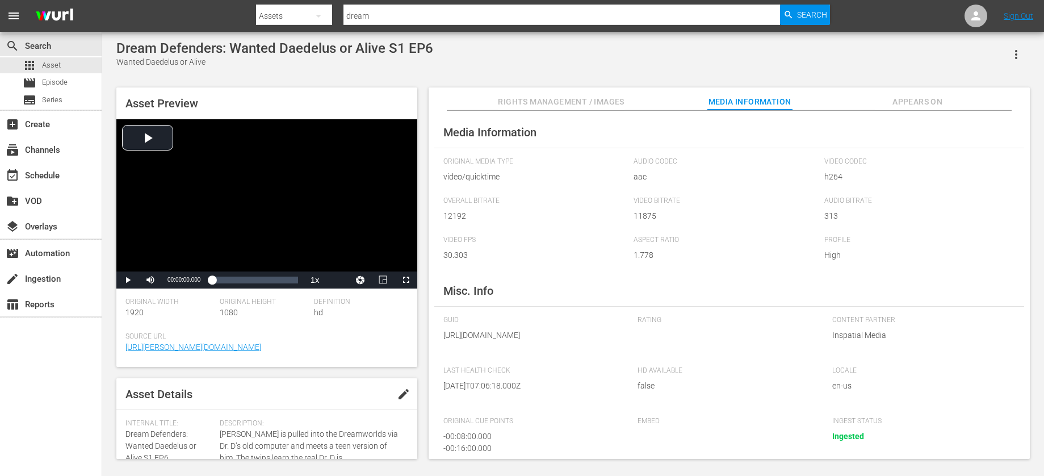
click at [536, 103] on span "Rights Management / Images" at bounding box center [561, 102] width 126 height 14
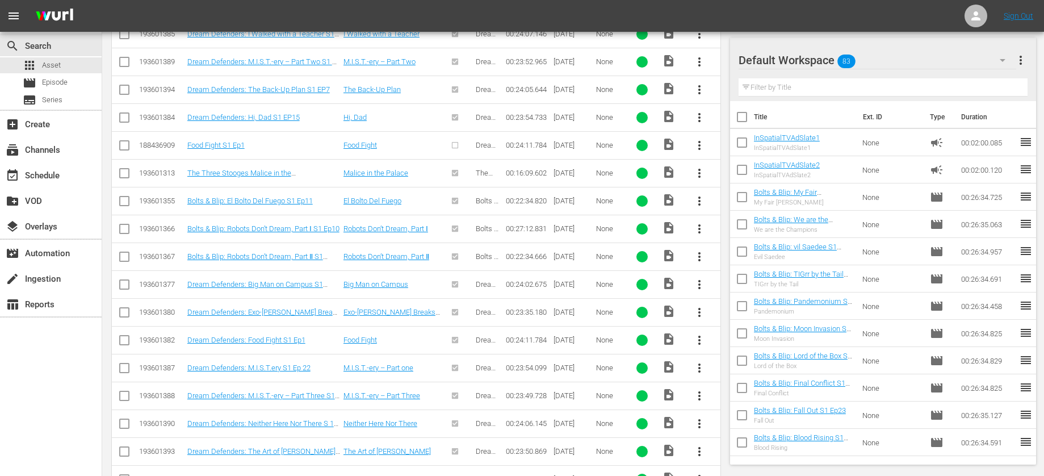
scroll to position [701, 0]
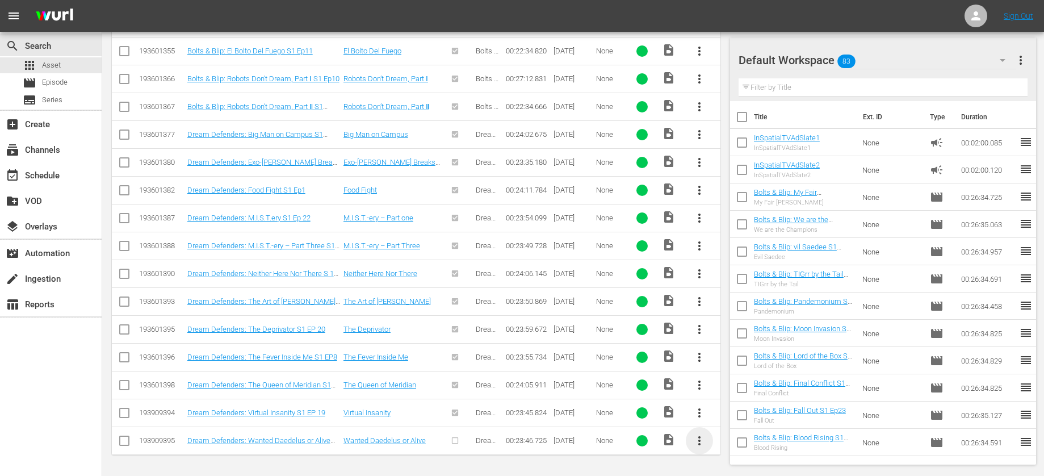
click at [702, 441] on span "more_vert" at bounding box center [699, 441] width 14 height 14
click at [731, 431] on div "Episode" at bounding box center [760, 435] width 77 height 27
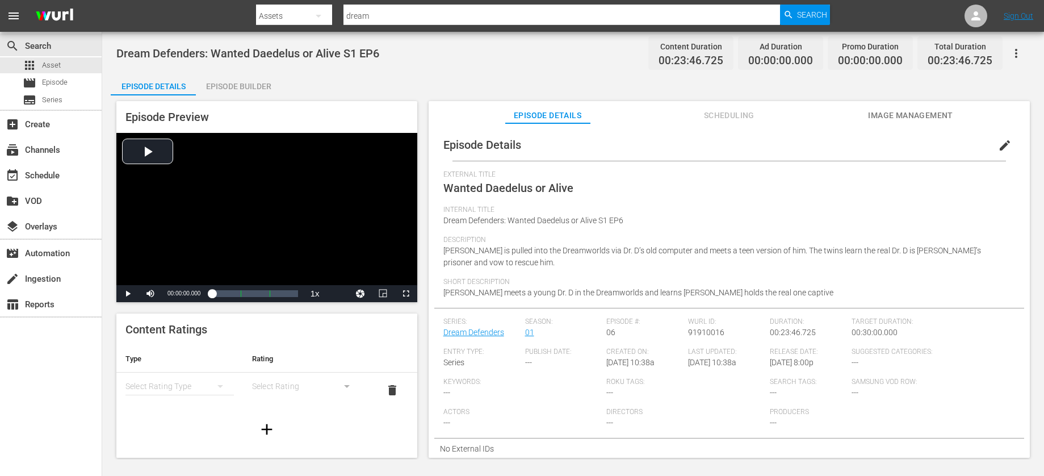
click at [253, 85] on div "Episode Builder" at bounding box center [238, 86] width 85 height 27
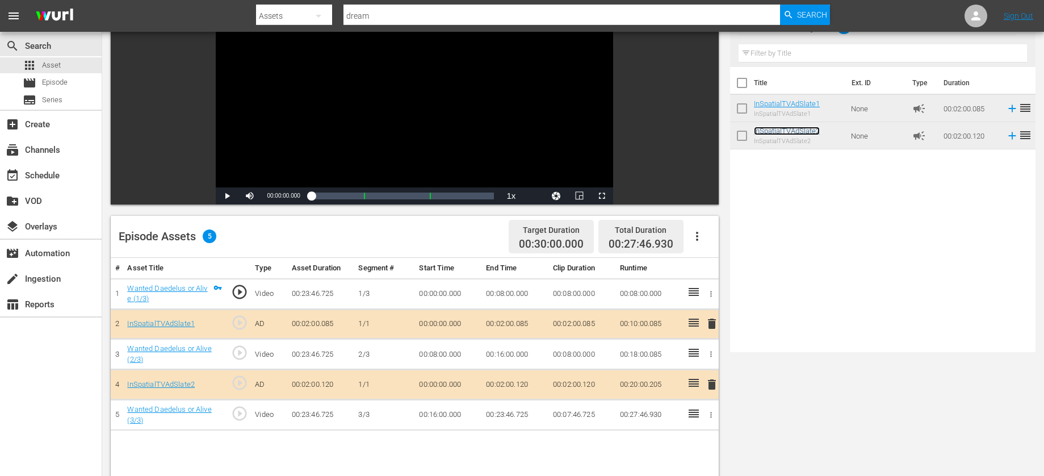
scroll to position [37, 0]
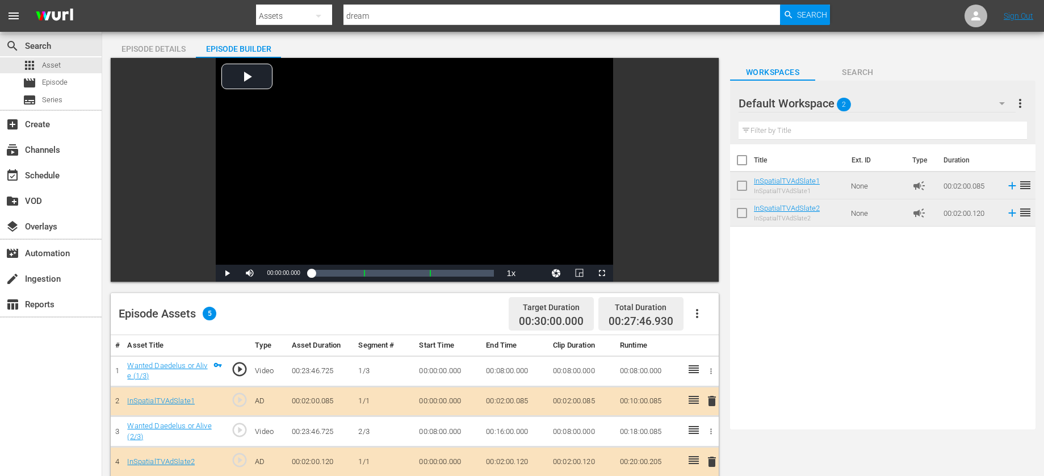
click at [141, 46] on div "Episode Details" at bounding box center [153, 48] width 85 height 27
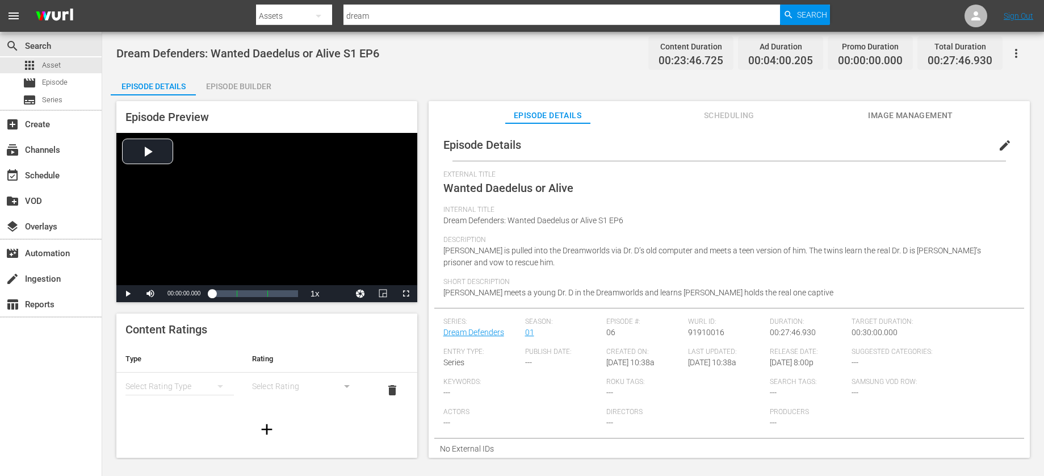
click at [728, 112] on span "Scheduling" at bounding box center [728, 115] width 85 height 14
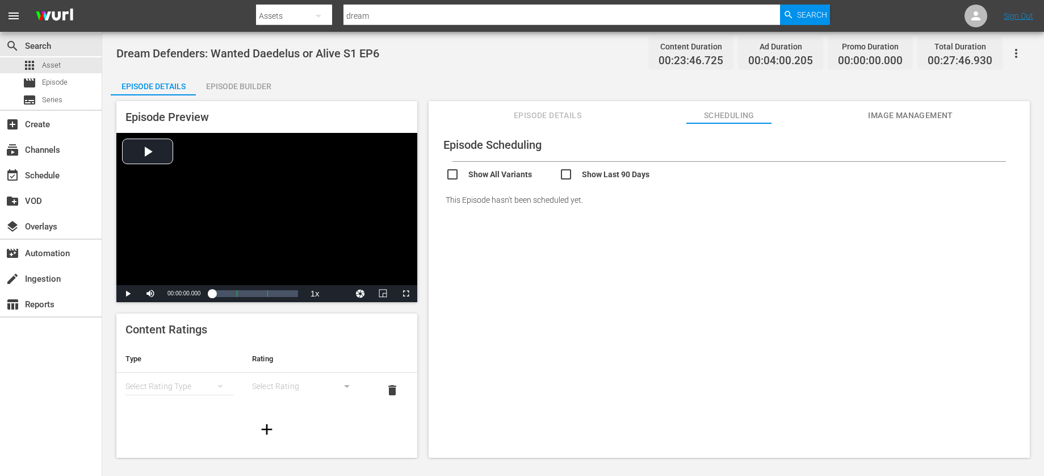
click at [870, 110] on span "Image Management" at bounding box center [910, 115] width 85 height 14
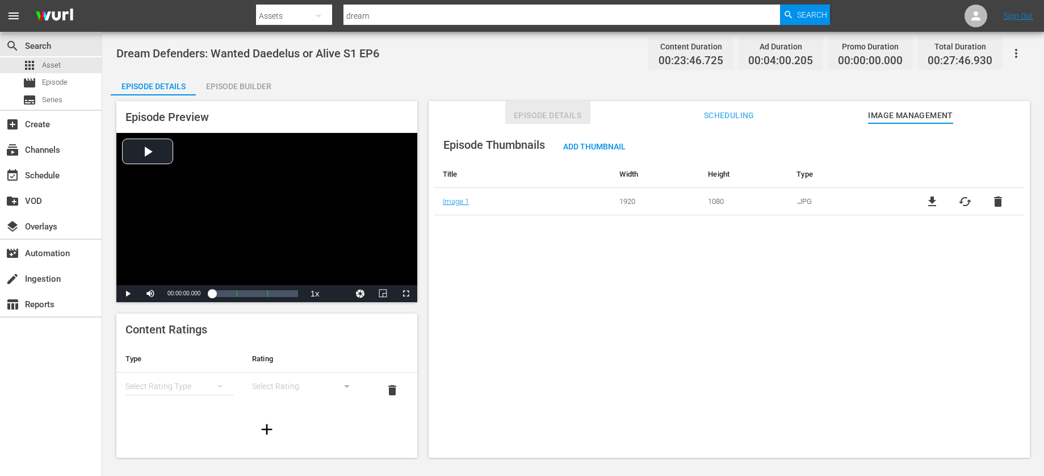
click at [549, 113] on span "Episode Details" at bounding box center [547, 115] width 85 height 14
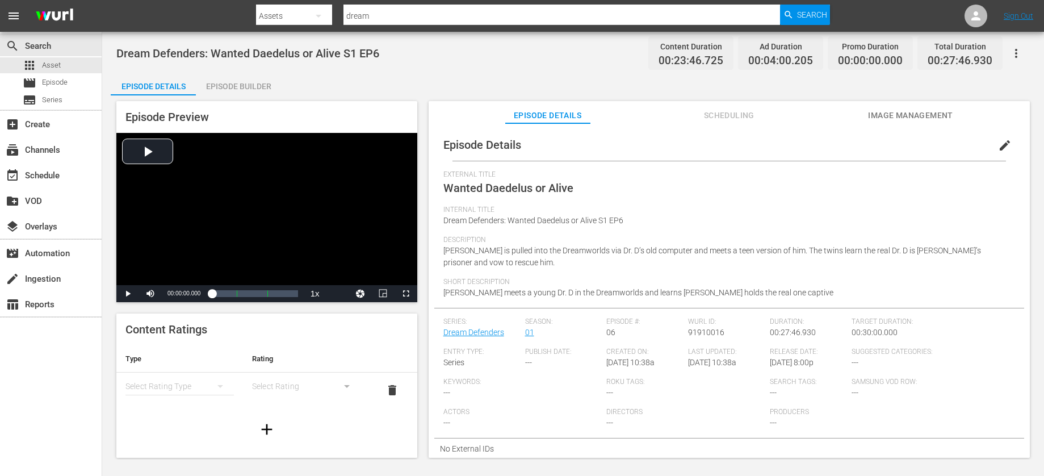
click at [477, 363] on div "Entry Type: Series" at bounding box center [484, 362] width 82 height 30
click at [1000, 145] on span "edit" at bounding box center [1005, 145] width 14 height 14
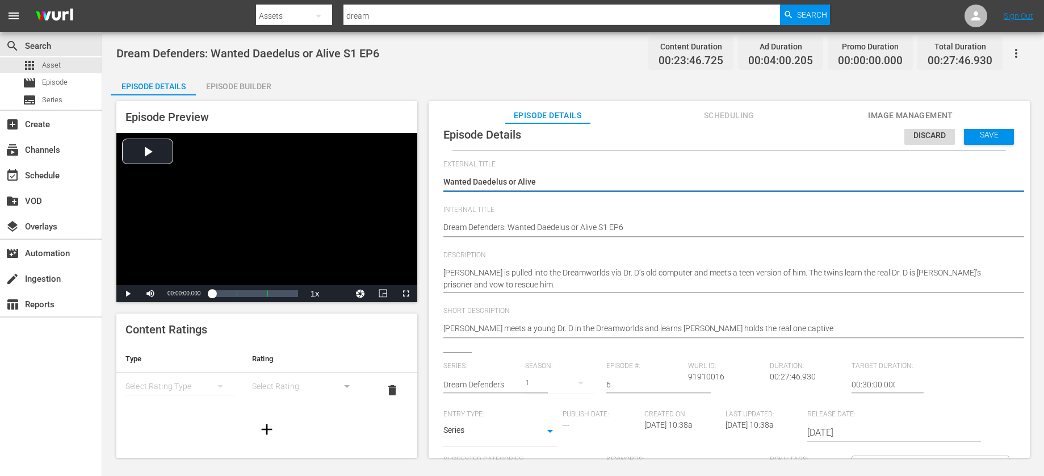
scroll to position [9, 0]
click at [981, 136] on span "Save" at bounding box center [988, 136] width 37 height 9
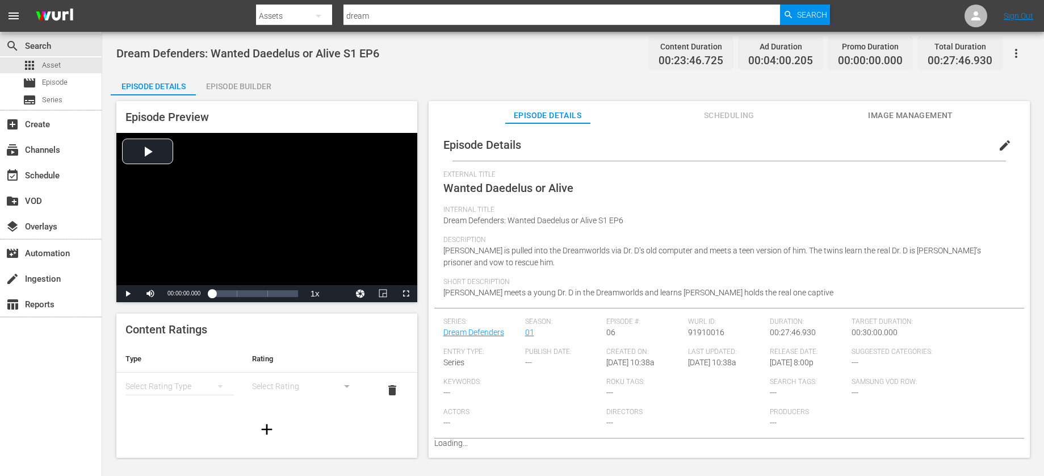
scroll to position [0, 0]
click at [58, 79] on span "Episode" at bounding box center [55, 82] width 26 height 11
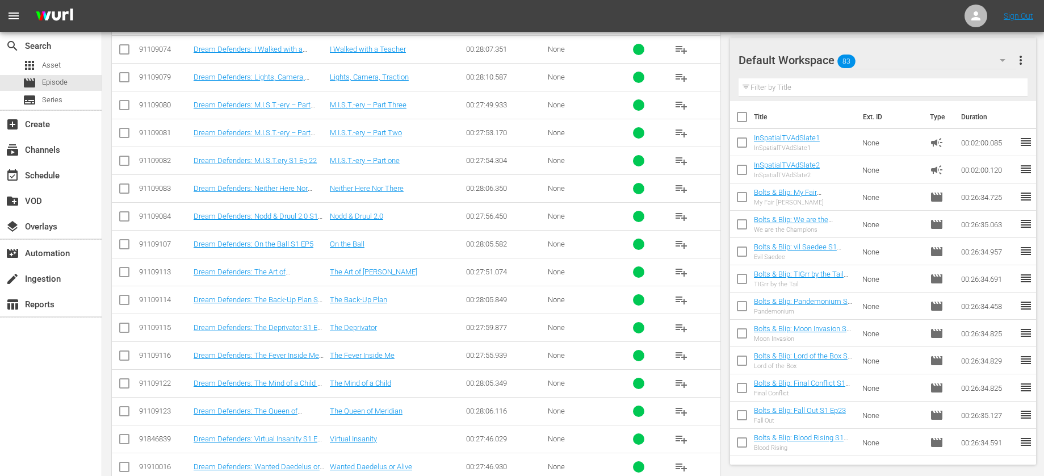
scroll to position [585, 0]
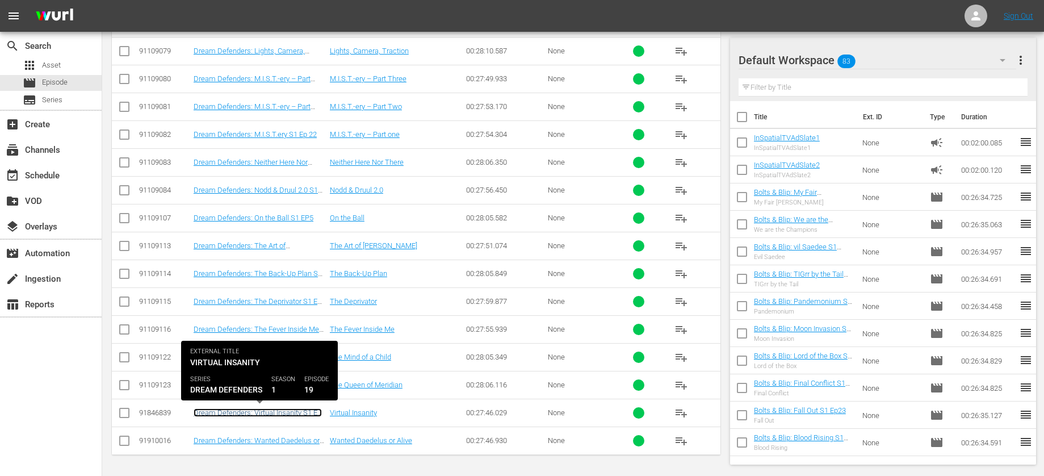
click at [245, 411] on link "Dream Defenders: Virtual Insanity S1 EP 19" at bounding box center [257, 416] width 128 height 17
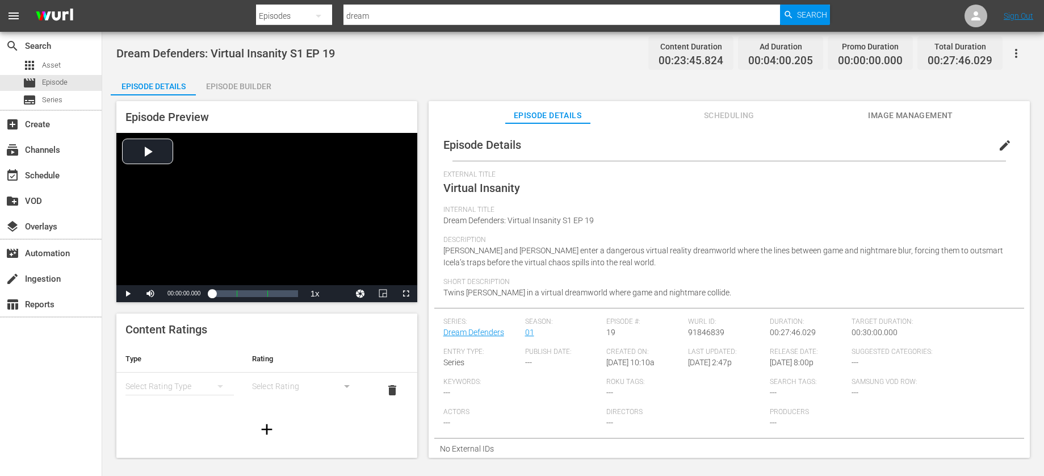
click at [231, 84] on div "Episode Builder" at bounding box center [238, 86] width 85 height 27
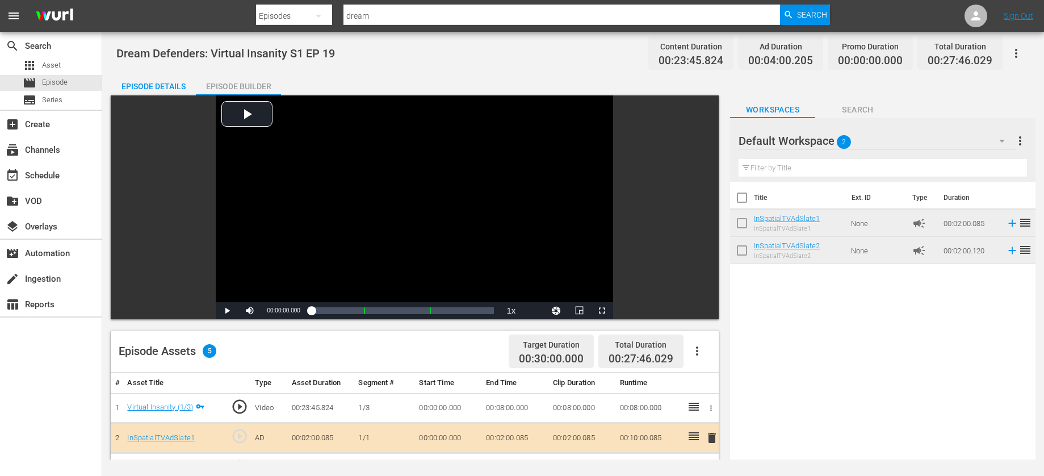
scroll to position [1, 0]
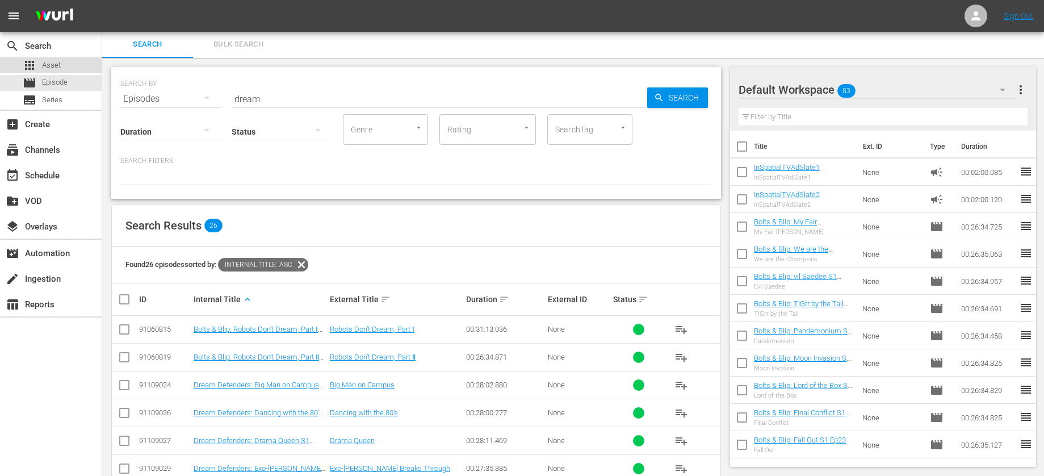
click at [58, 65] on span "Asset" at bounding box center [51, 65] width 19 height 11
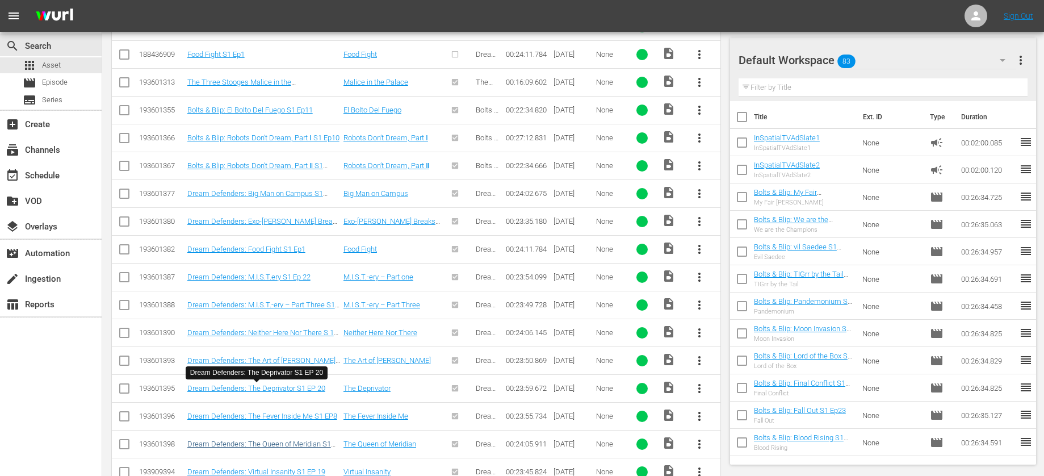
scroll to position [701, 0]
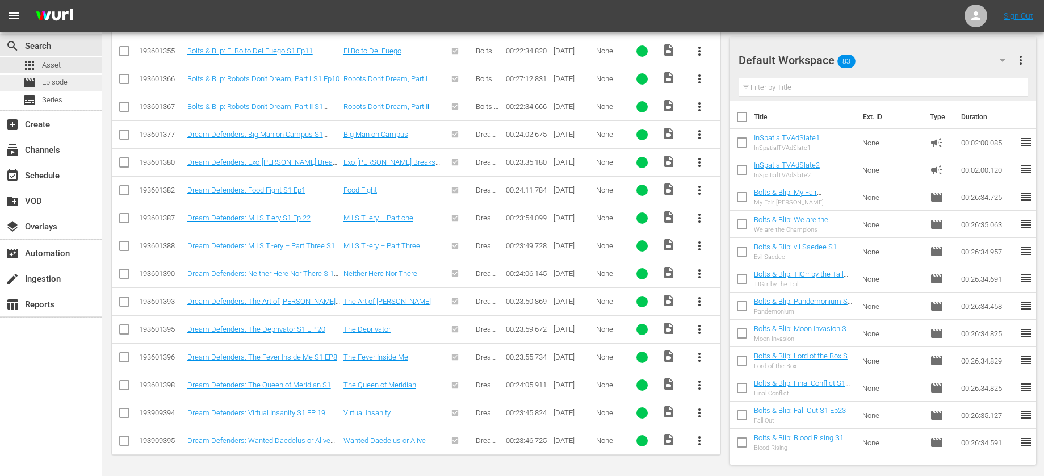
click at [57, 84] on span "Episode" at bounding box center [55, 82] width 26 height 11
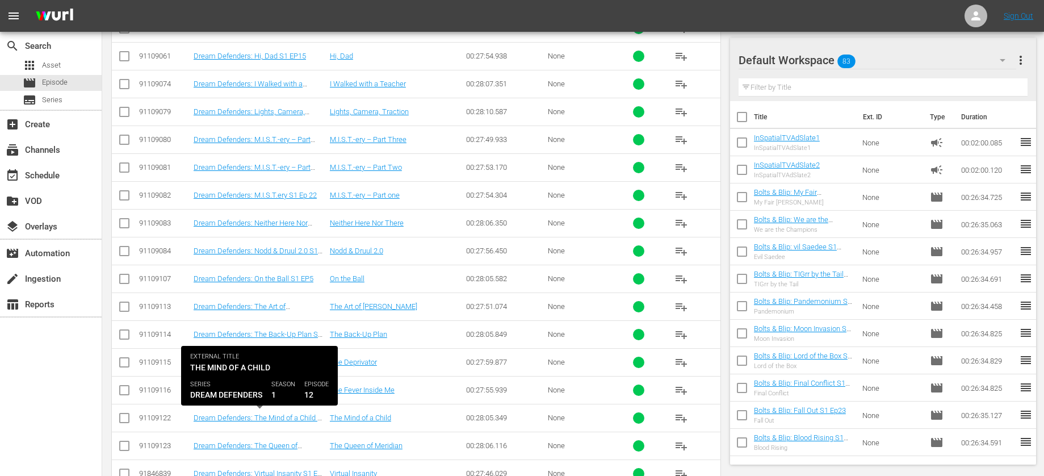
scroll to position [585, 0]
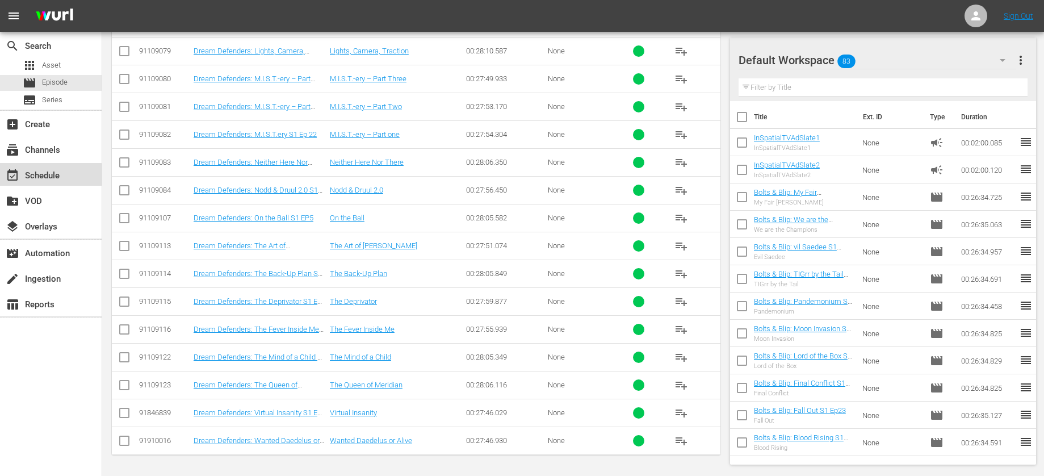
click at [41, 178] on div "event_available Schedule" at bounding box center [32, 174] width 64 height 10
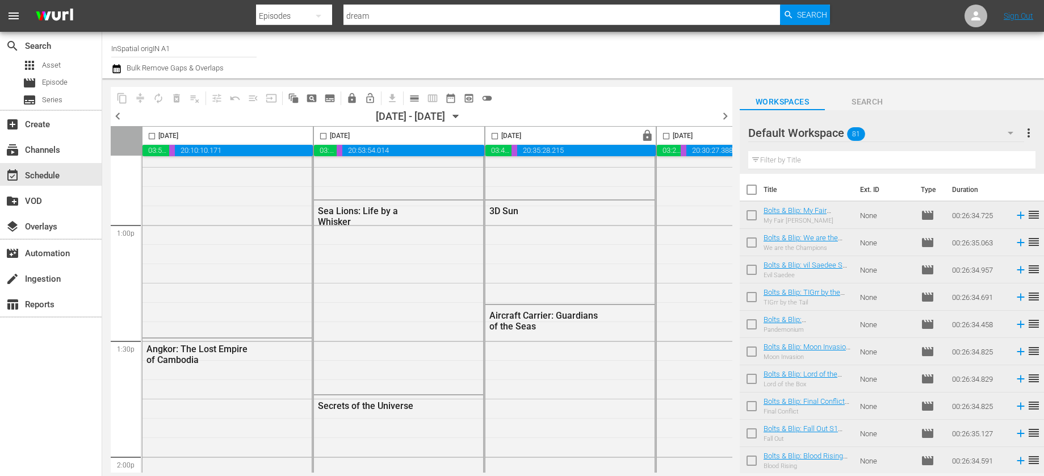
scroll to position [2990, 0]
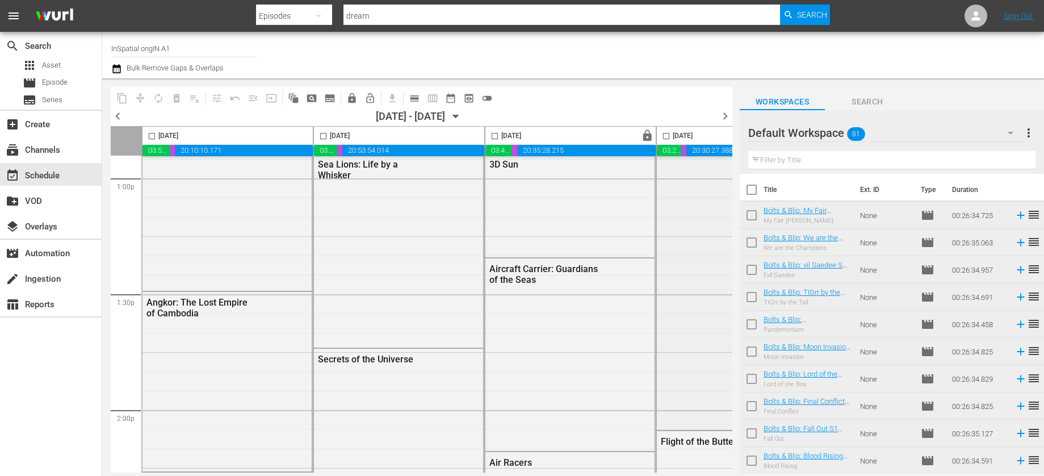
click at [726, 323] on div "Earthflight 3D" at bounding box center [741, 255] width 169 height 344
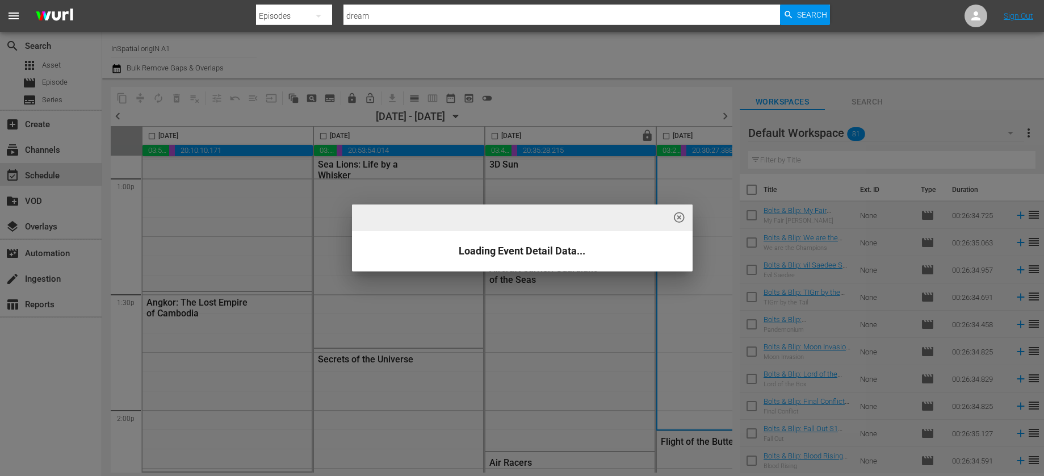
click at [730, 344] on div "highlight_off_icon Loading Event Detail Data..." at bounding box center [522, 238] width 1044 height 476
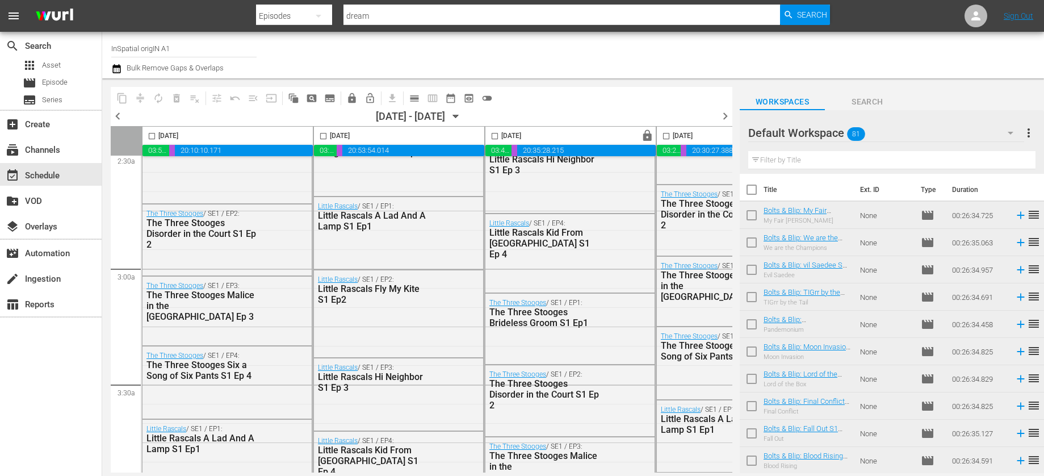
scroll to position [0, 0]
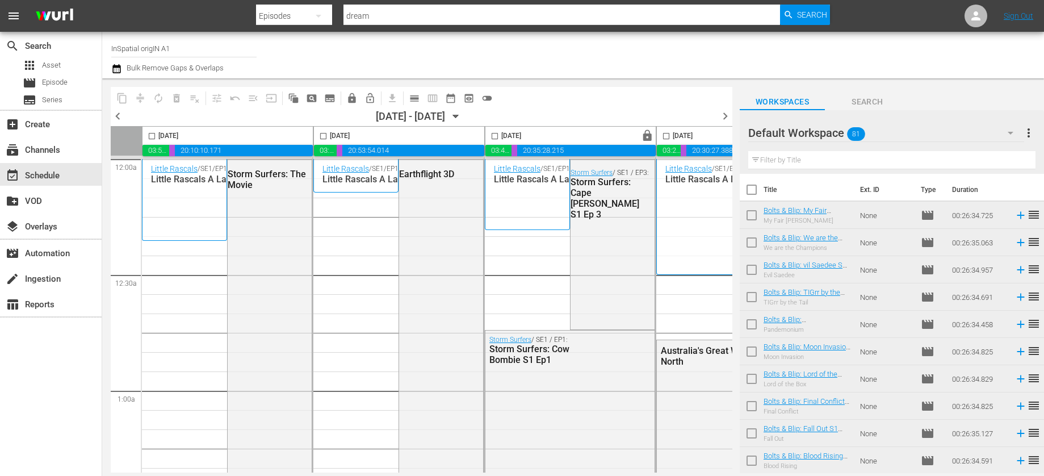
click at [613, 84] on div "content_copy compress autorenew_outlined delete_forever_outlined playlist_remov…" at bounding box center [412, 275] width 621 height 394
click at [52, 82] on span "Episode" at bounding box center [55, 82] width 26 height 11
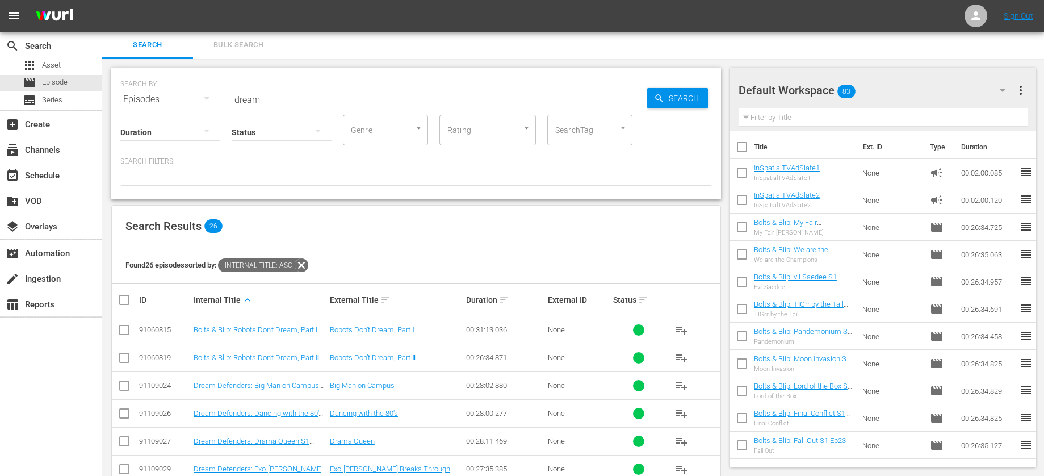
click at [270, 95] on input "dream" at bounding box center [439, 99] width 415 height 27
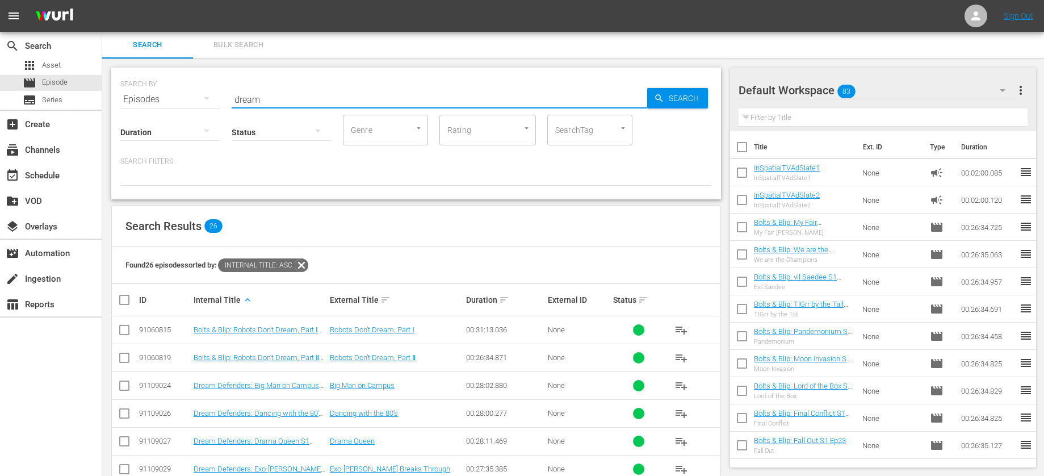
scroll to position [3, 0]
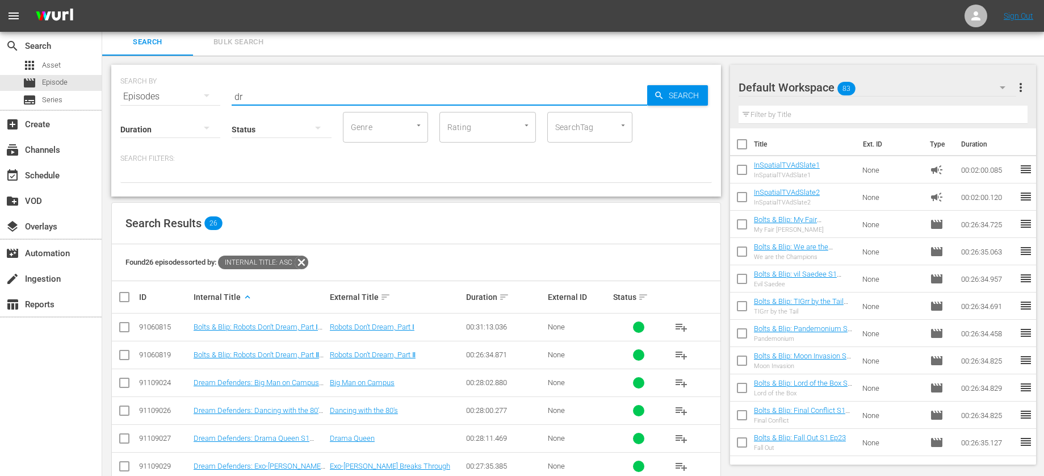
type input "d"
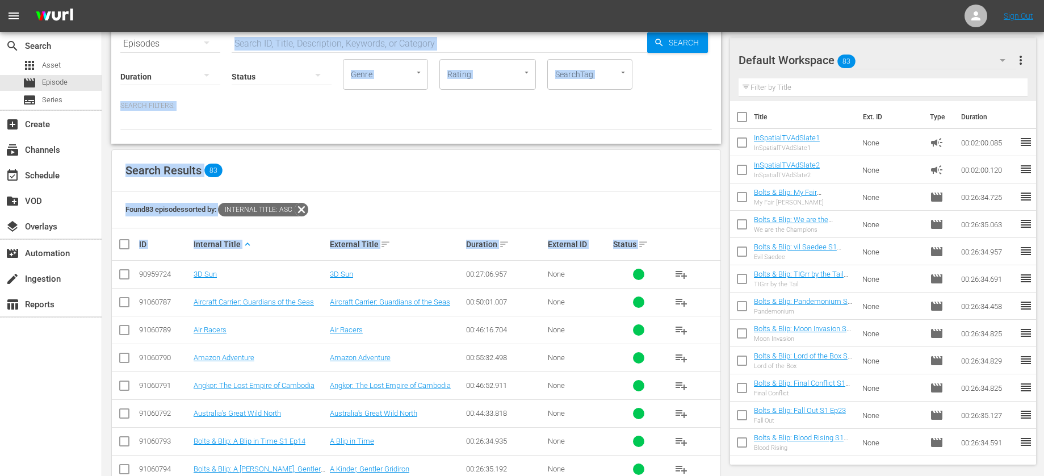
scroll to position [0, 0]
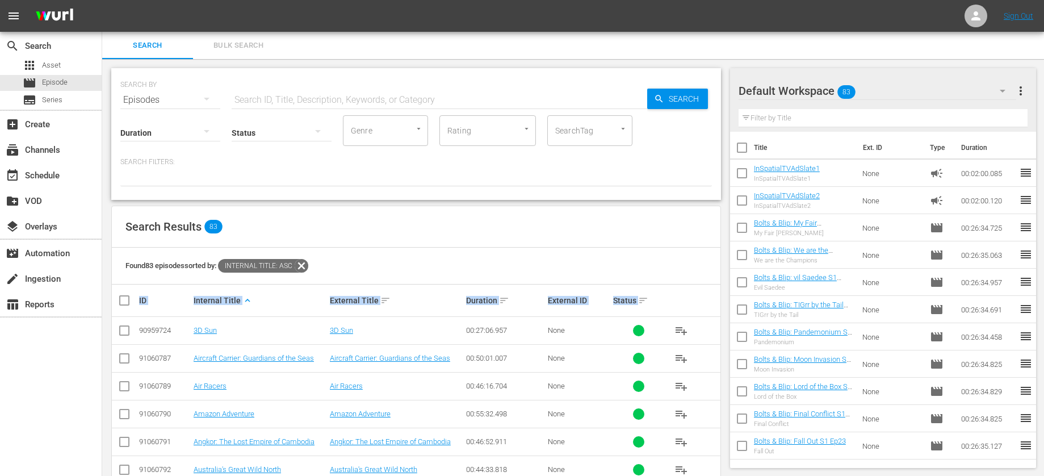
drag, startPoint x: 695, startPoint y: 448, endPoint x: 114, endPoint y: 304, distance: 598.7
copy tr "ID Internal Title keyboard_arrow_up External Title sort Duration sort External …"
click at [62, 66] on div "apps Asset" at bounding box center [51, 65] width 102 height 16
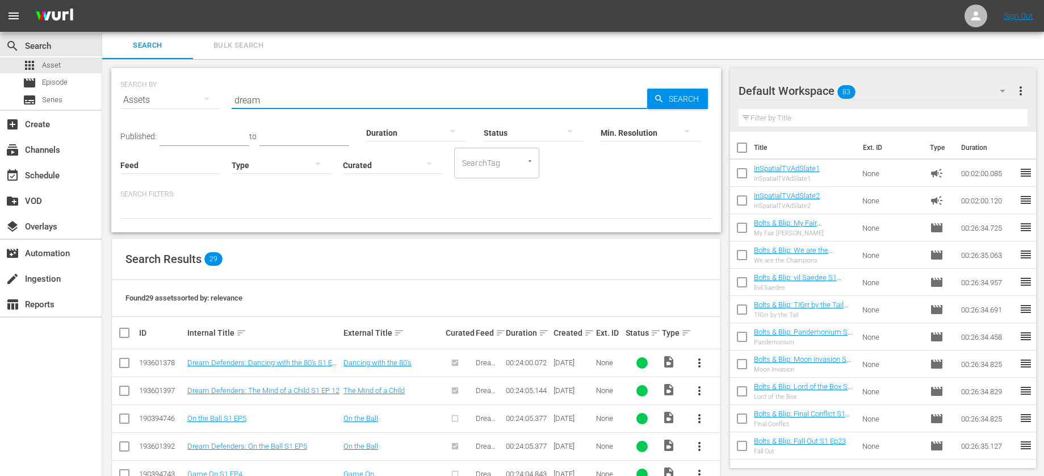
drag, startPoint x: 287, startPoint y: 99, endPoint x: 207, endPoint y: 108, distance: 80.5
click at [207, 108] on div "SEARCH BY Search By Assets Search ID, Title, Description, Keywords, or Category…" at bounding box center [415, 93] width 591 height 41
type input "d"
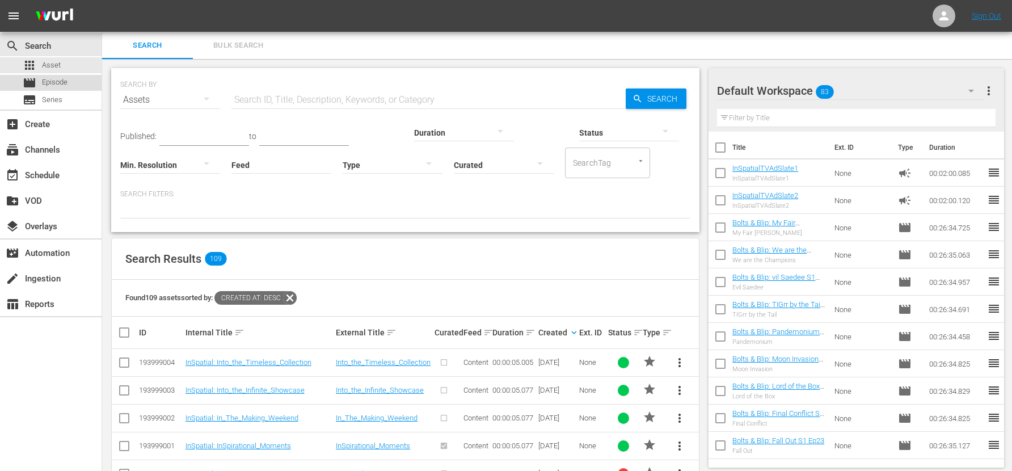
click at [58, 85] on span "Episode" at bounding box center [55, 82] width 26 height 11
